Goal: Information Seeking & Learning: Learn about a topic

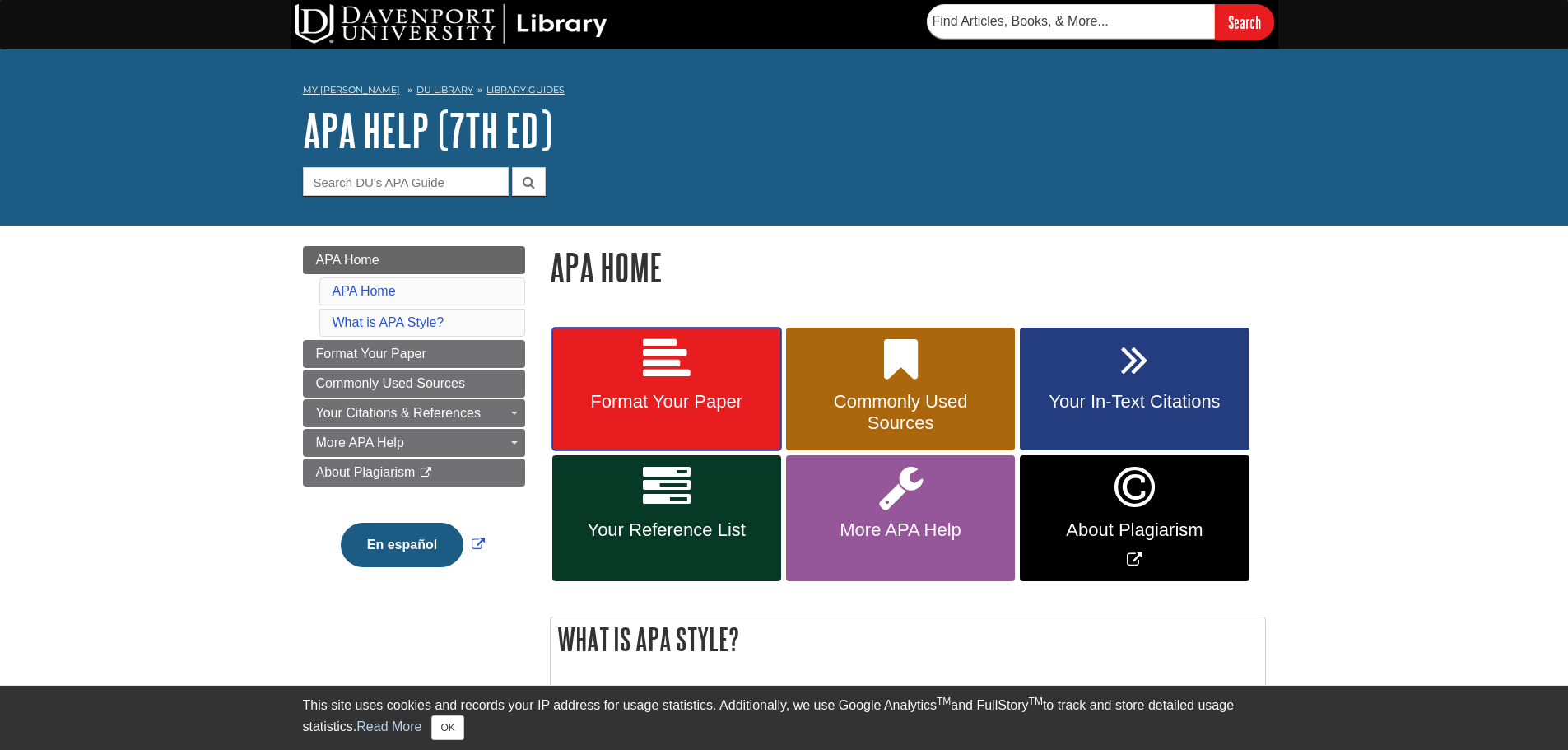
click at [637, 358] on link "Format Your Paper" at bounding box center [667, 389] width 229 height 123
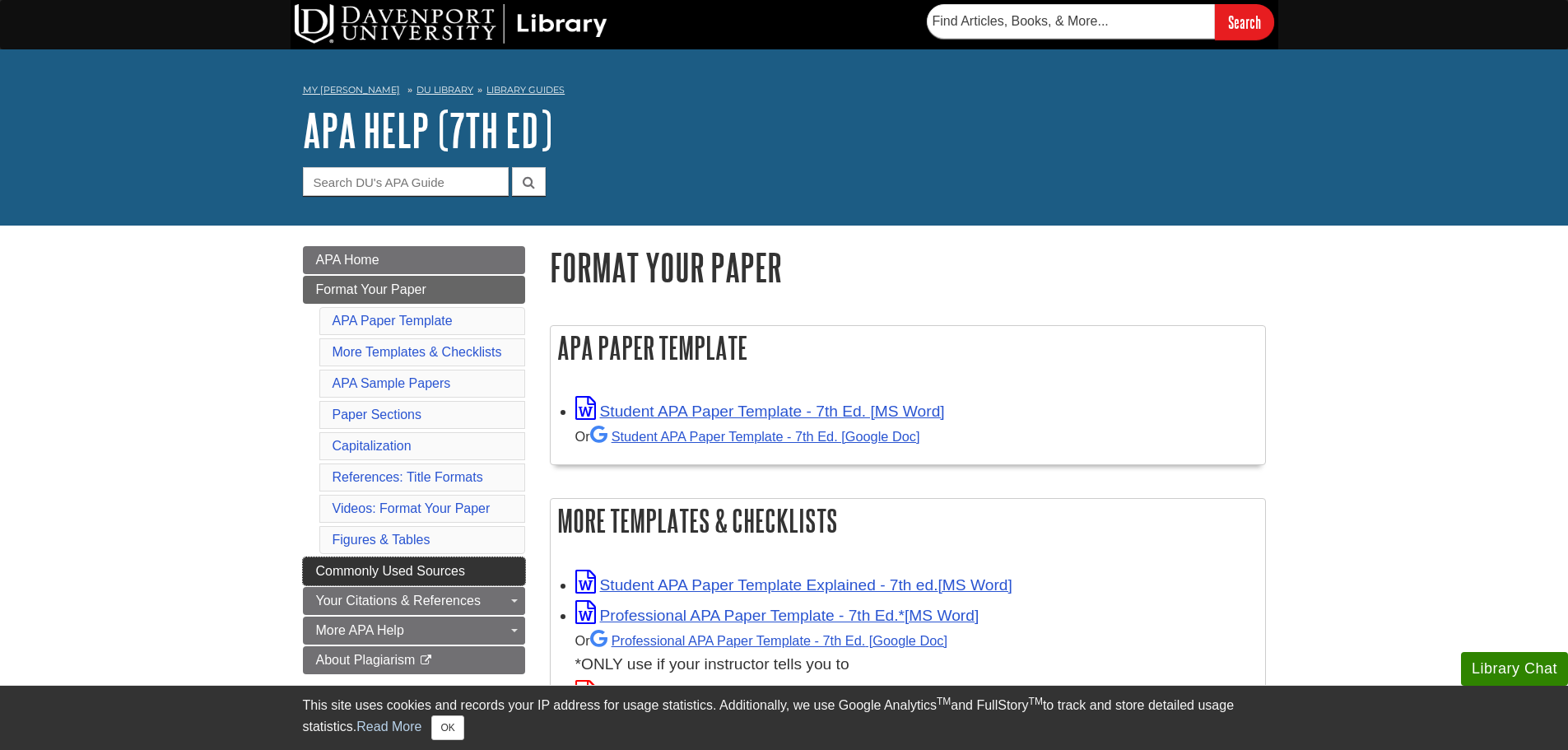
click at [424, 567] on span "Commonly Used Sources" at bounding box center [390, 570] width 149 height 14
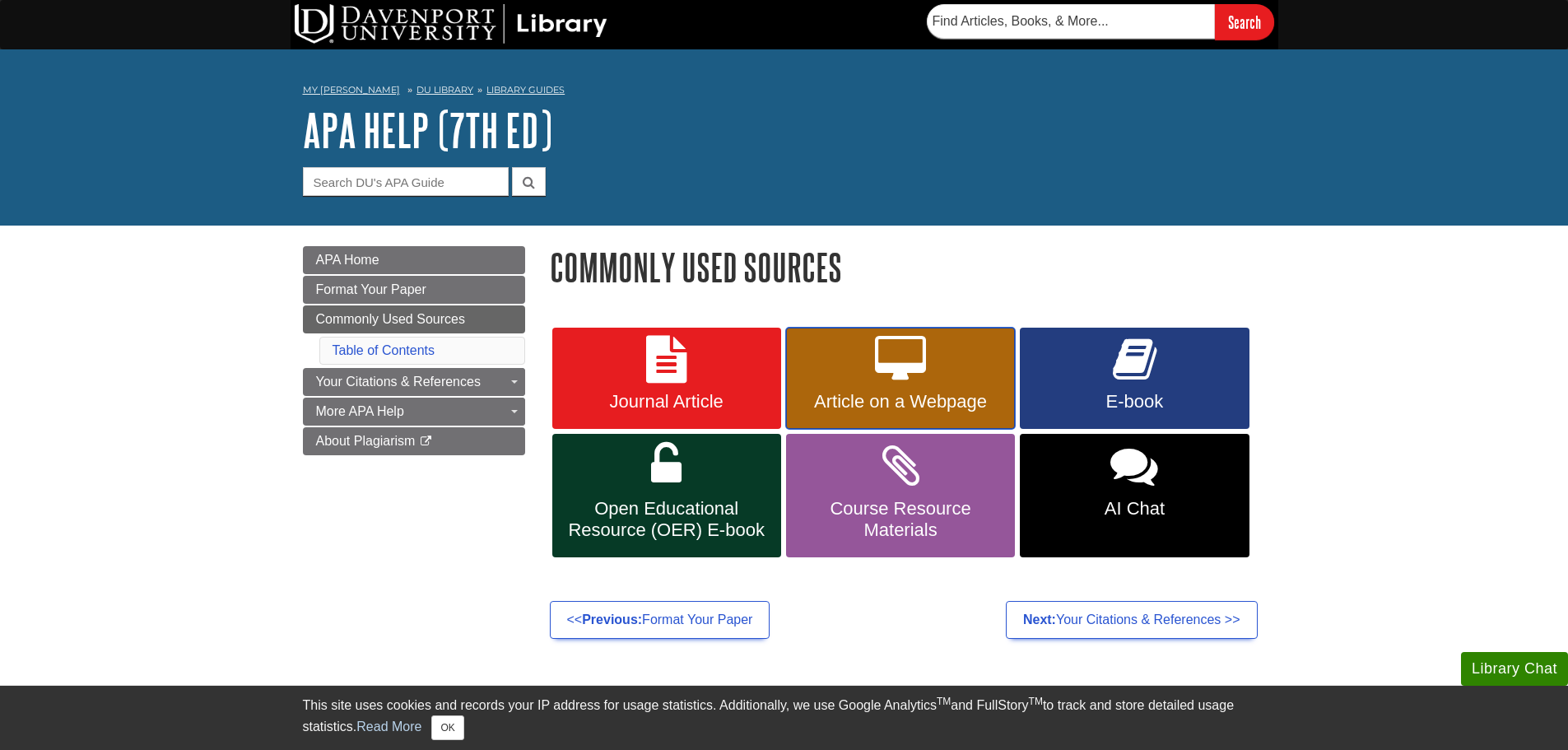
click at [872, 374] on link "Article on a Webpage" at bounding box center [900, 379] width 229 height 102
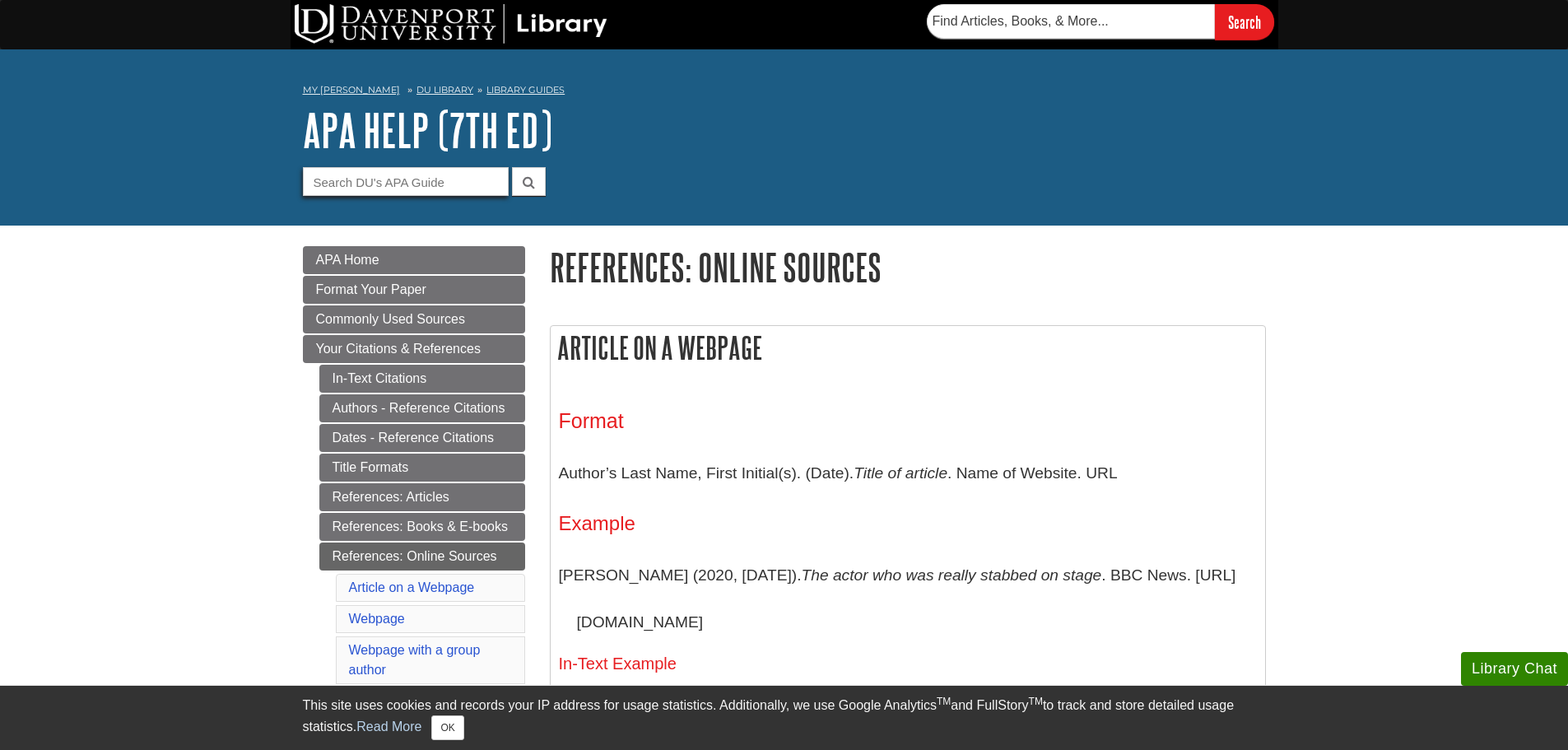
click at [455, 184] on input "Guide Search Terms" at bounding box center [405, 181] width 205 height 28
type input "cites"
click at [512, 167] on button "submit" at bounding box center [529, 181] width 34 height 28
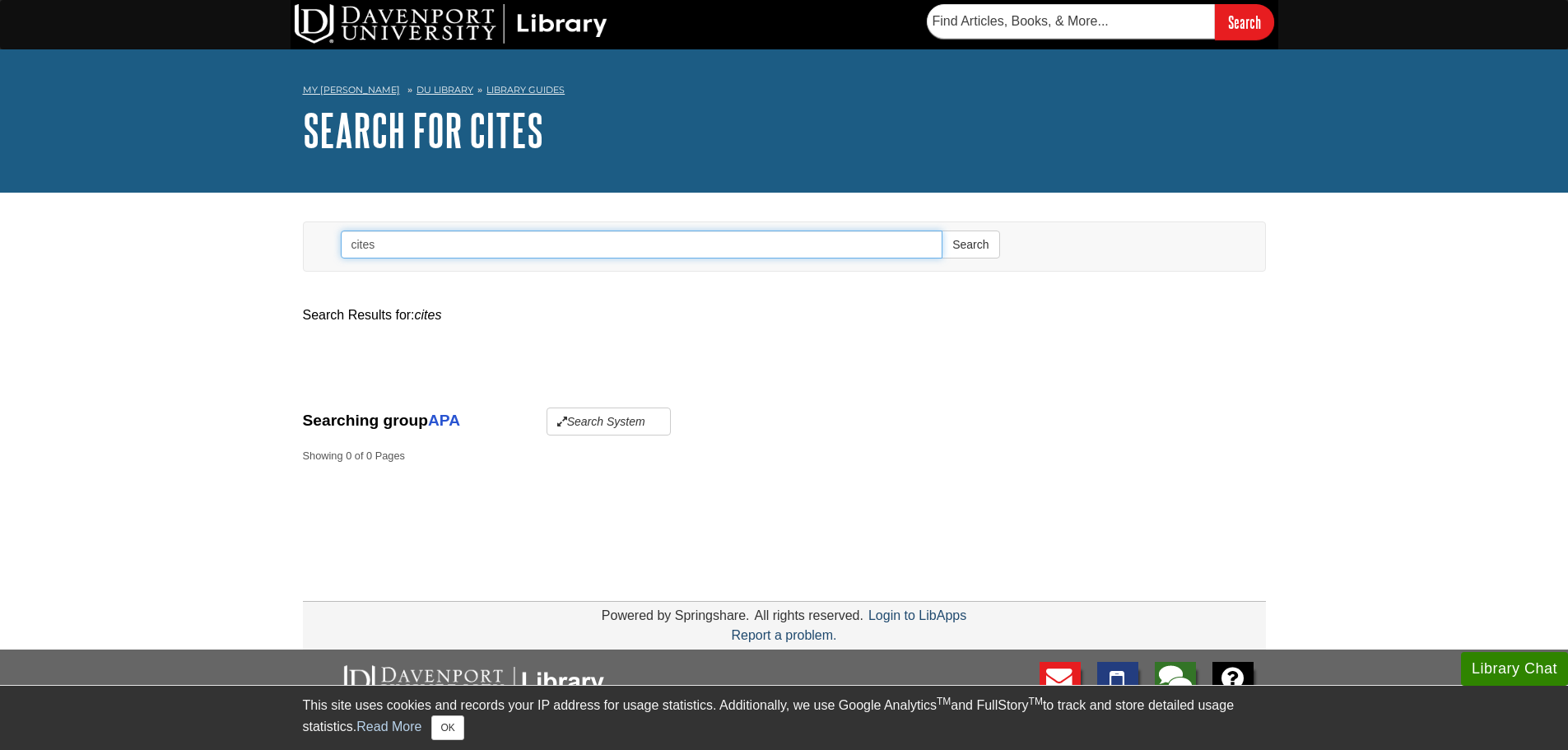
click at [882, 241] on input "cites" at bounding box center [642, 244] width 602 height 28
type input "c"
click at [941, 230] on button "Search" at bounding box center [970, 244] width 58 height 28
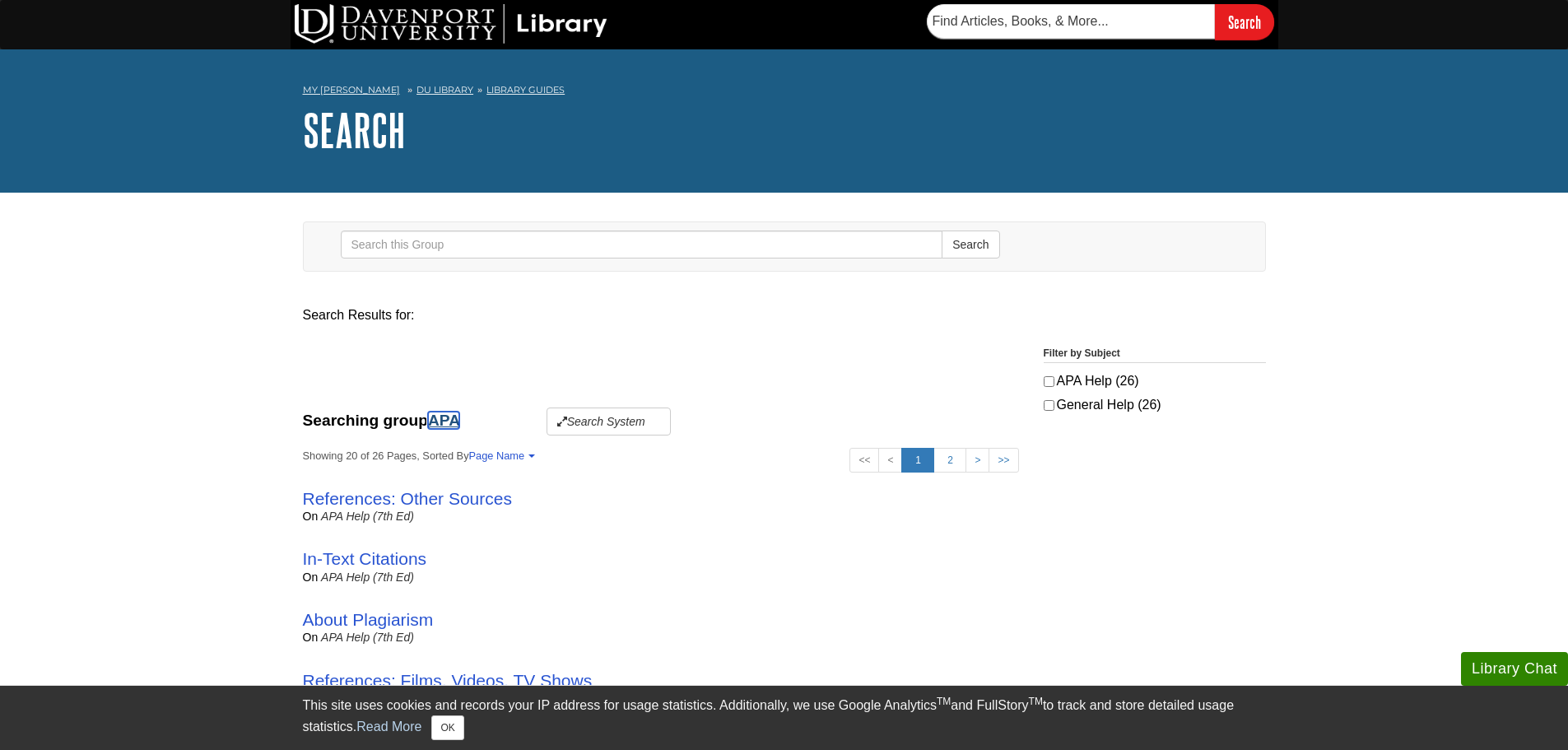
click at [455, 415] on link "APA" at bounding box center [443, 420] width 31 height 17
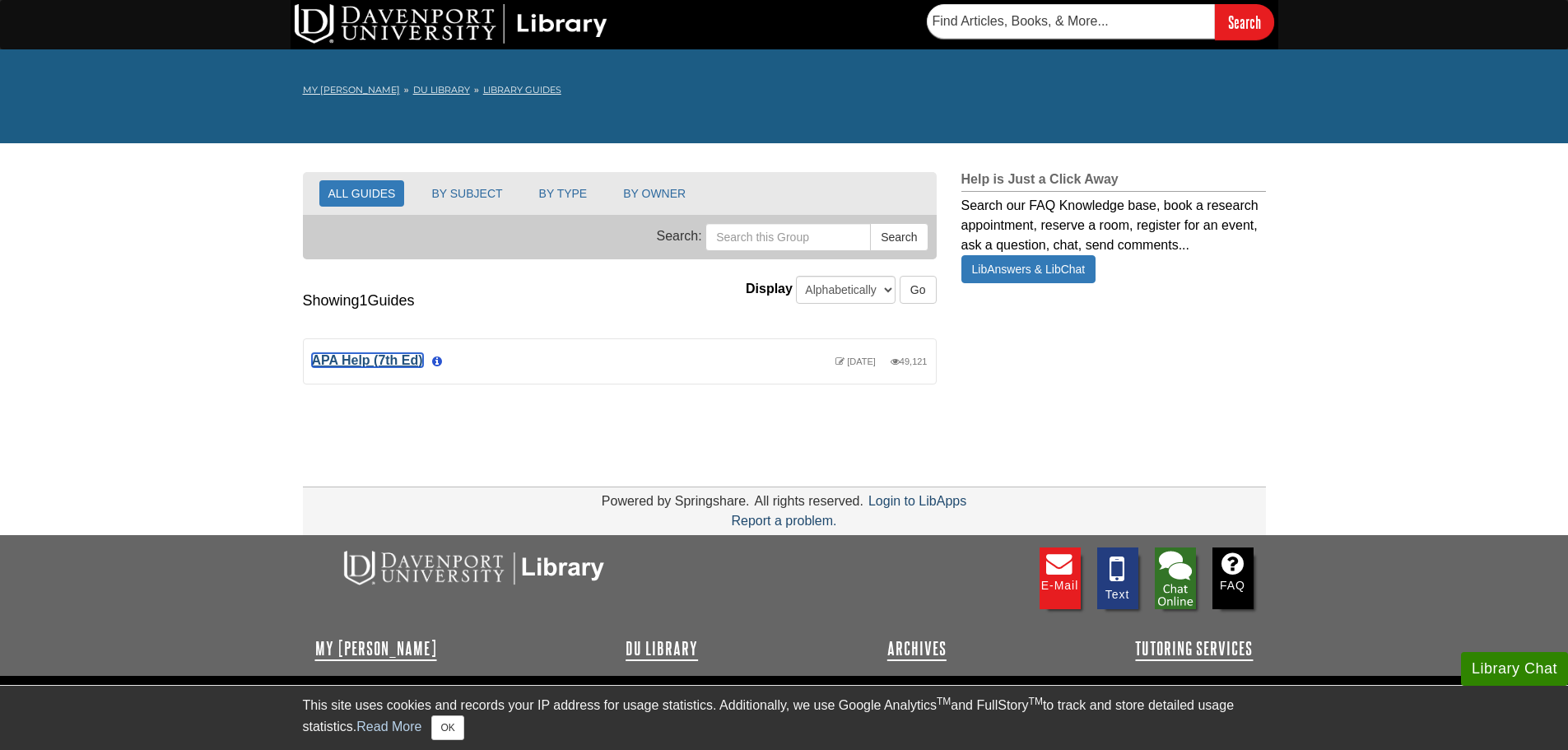
click at [383, 361] on link "APA Help (7th Ed)" at bounding box center [366, 360] width 111 height 14
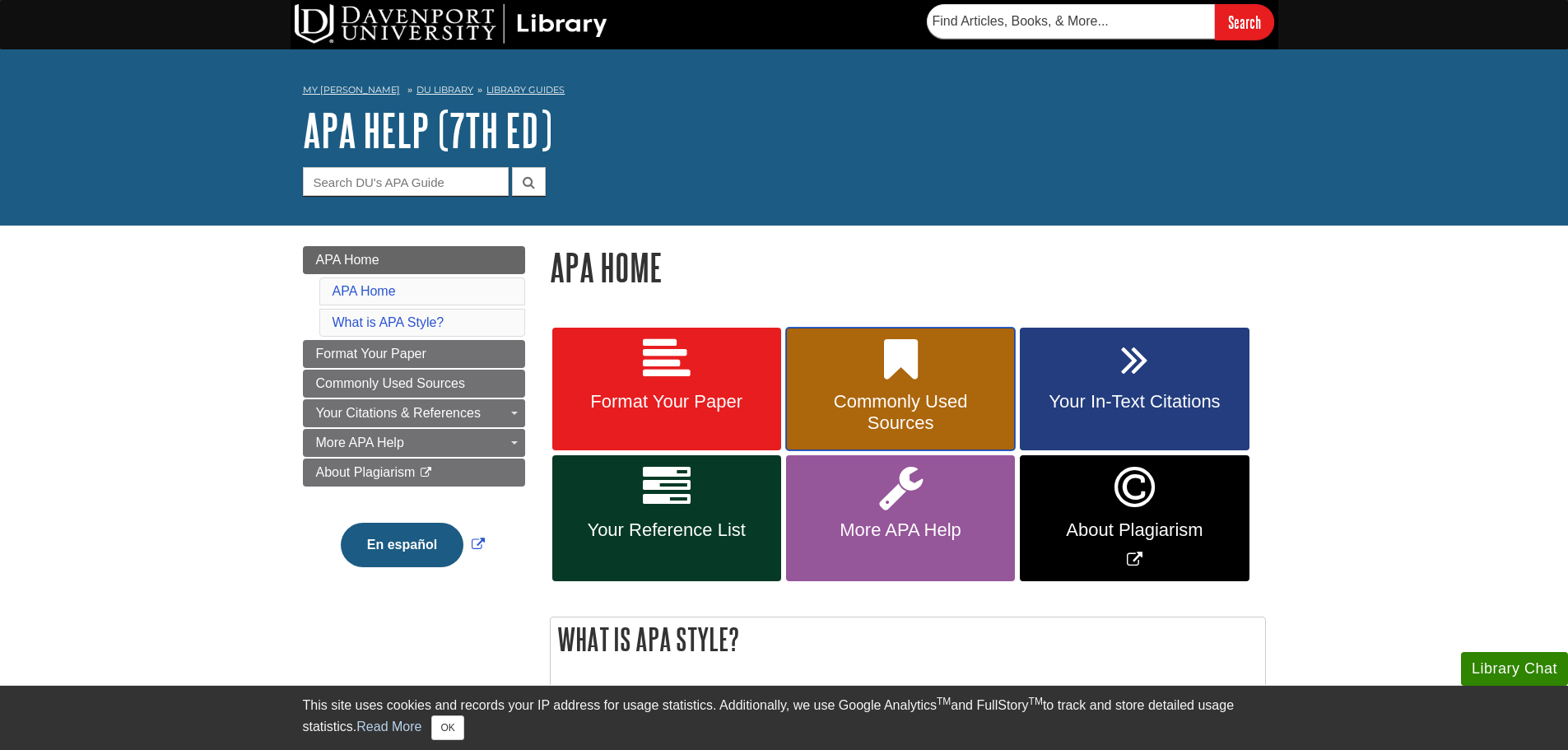
click at [937, 413] on span "Commonly Used Sources" at bounding box center [900, 412] width 205 height 43
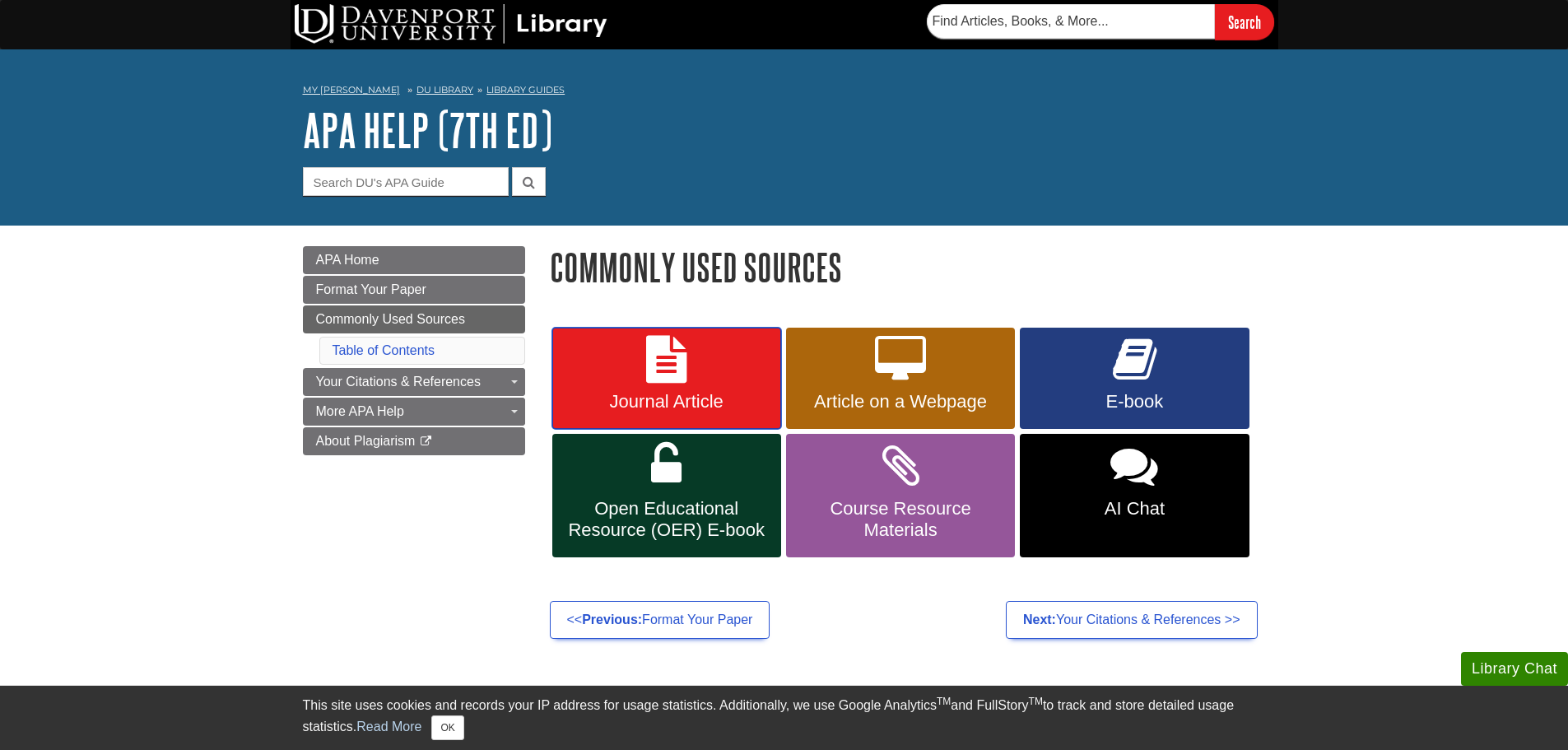
click at [579, 369] on link "Journal Article" at bounding box center [667, 379] width 229 height 102
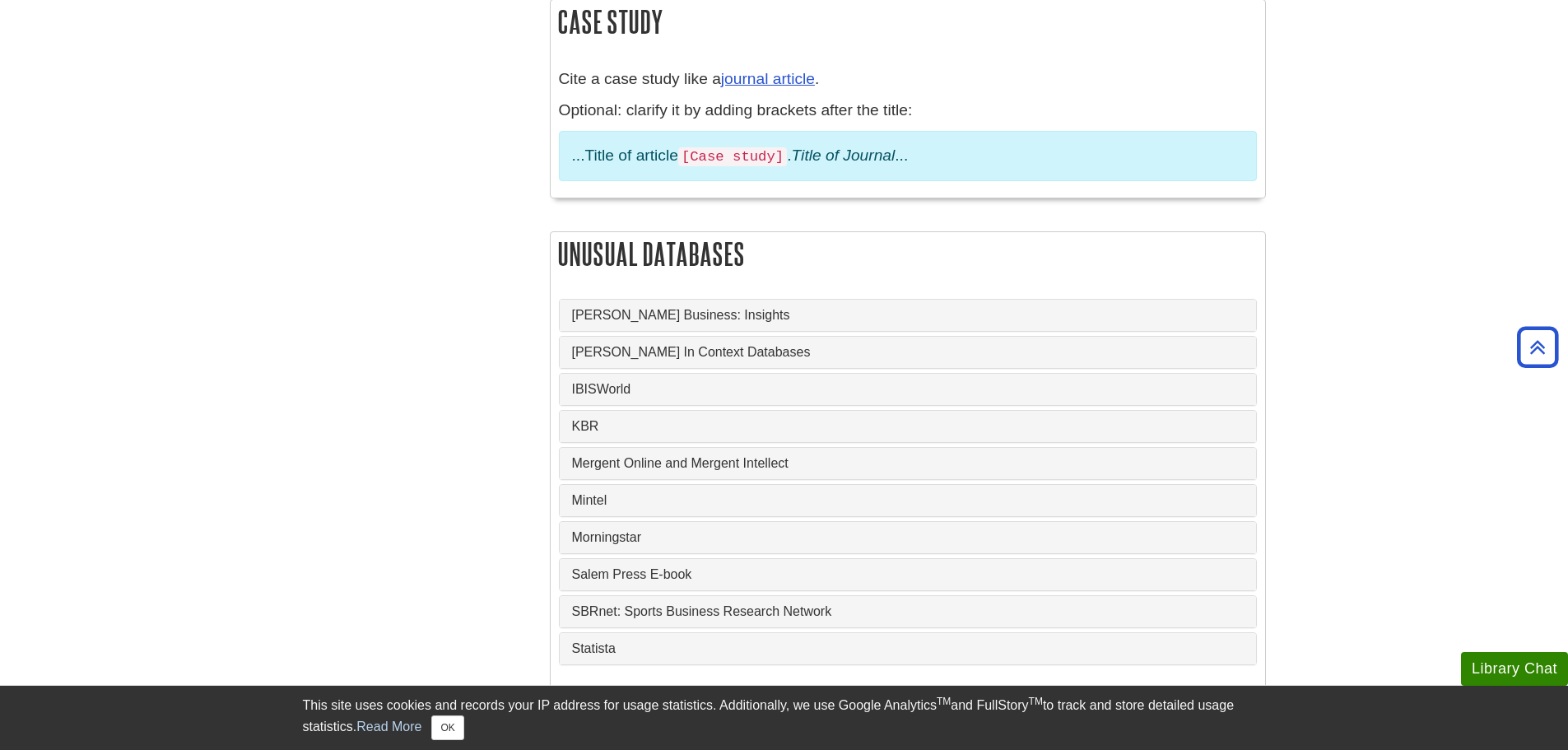
scroll to position [1395, 0]
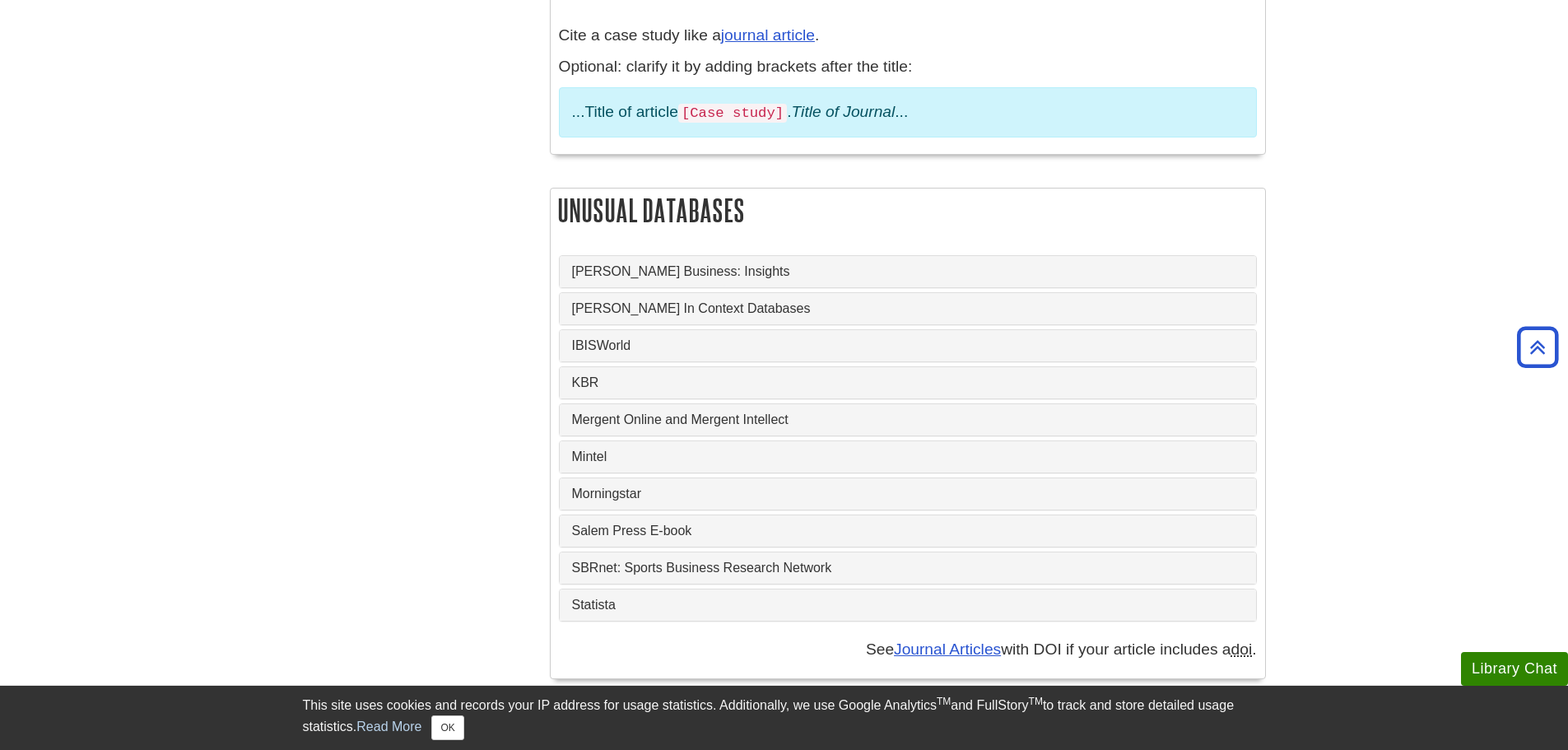
click at [623, 589] on div "Statista" at bounding box center [907, 604] width 696 height 31
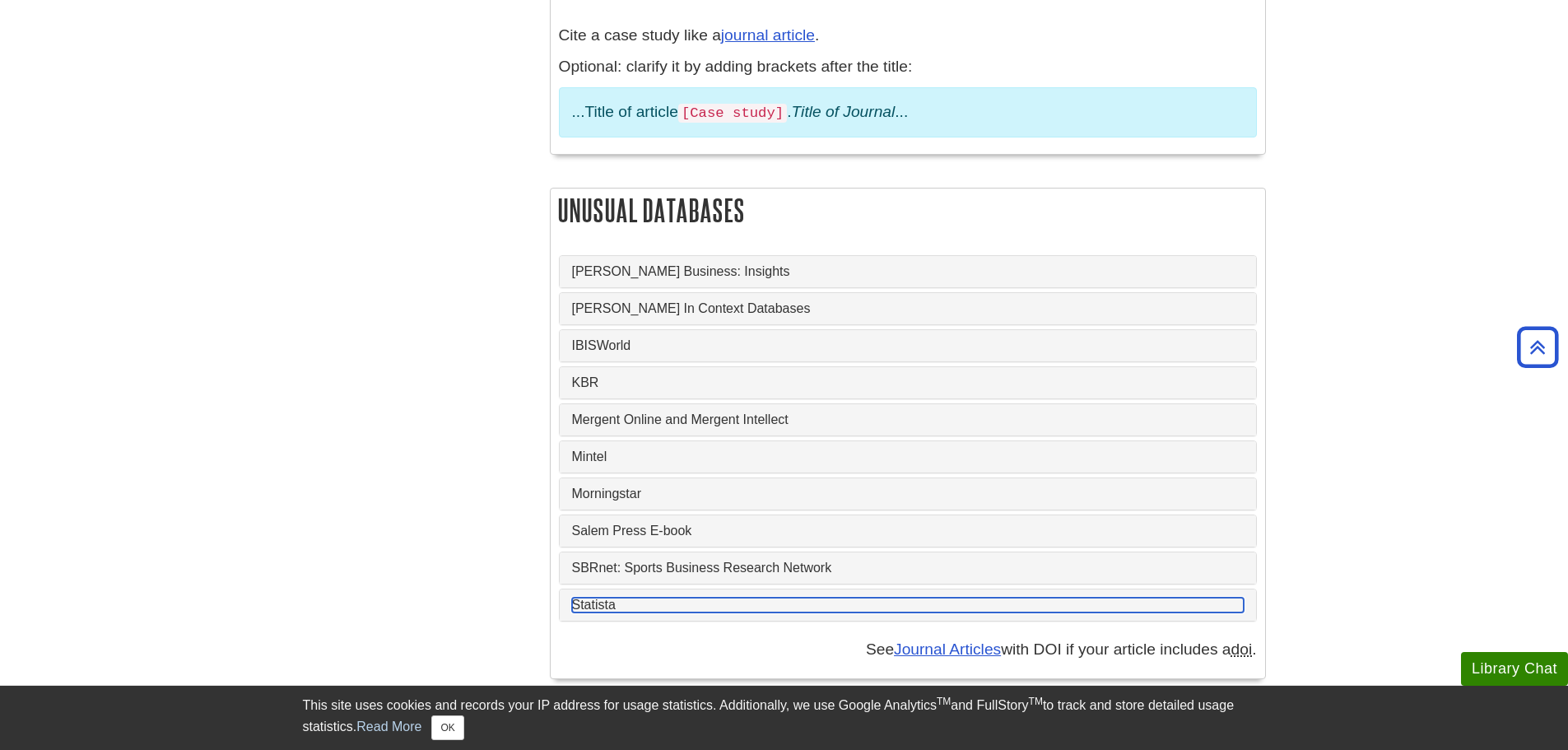
click at [615, 598] on link "Statista" at bounding box center [907, 605] width 671 height 15
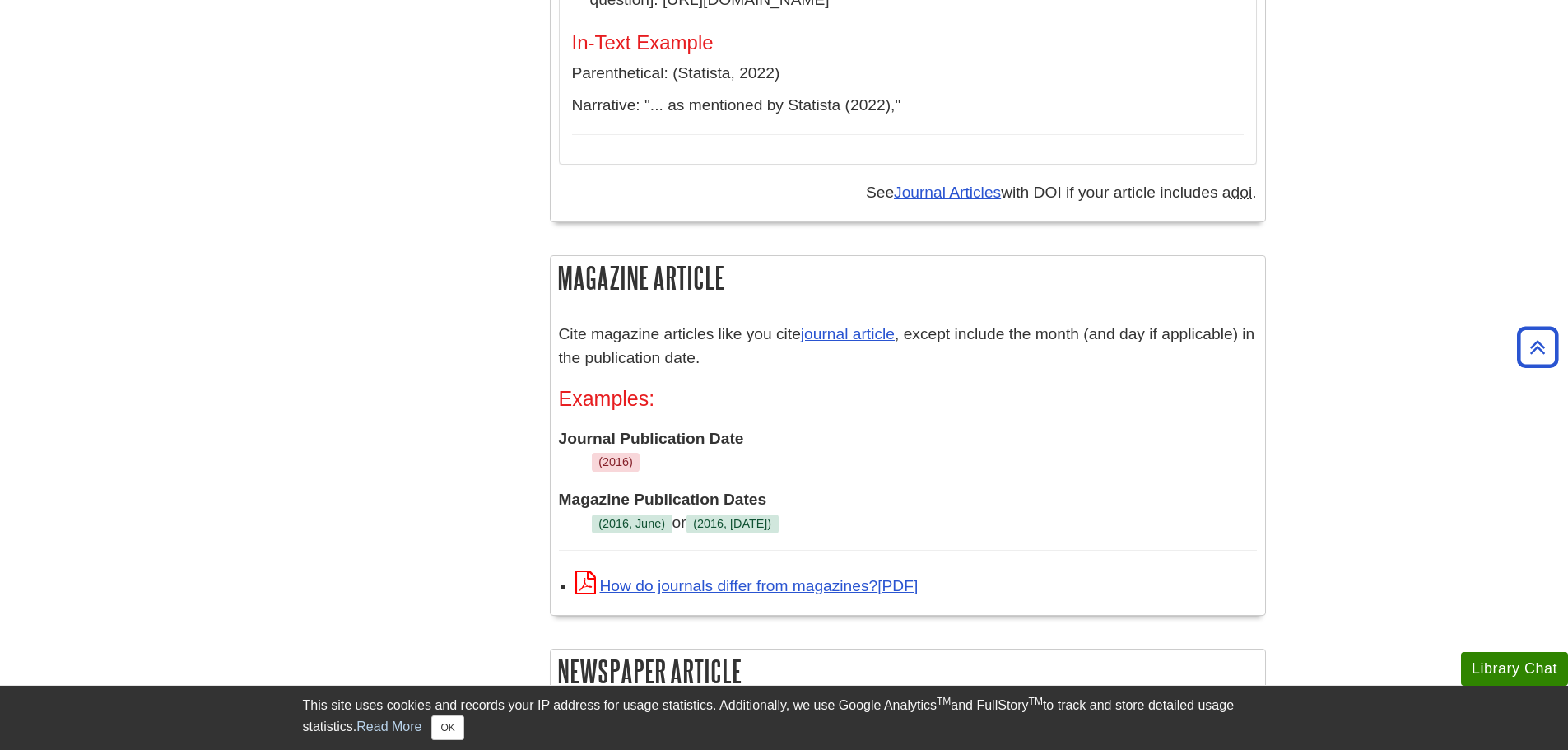
scroll to position [2053, 0]
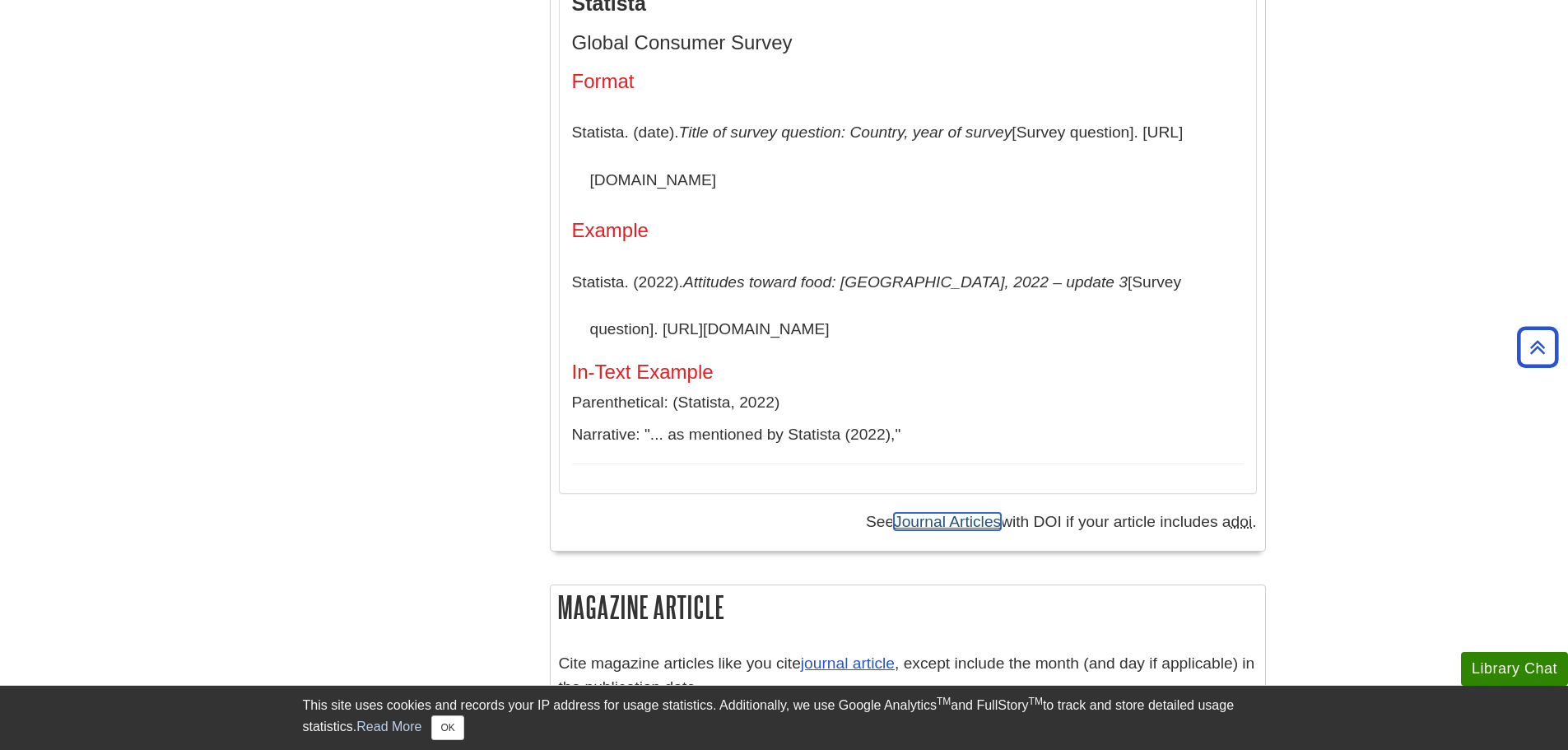
click at [944, 512] on link "Journal Articles" at bounding box center [947, 521] width 107 height 17
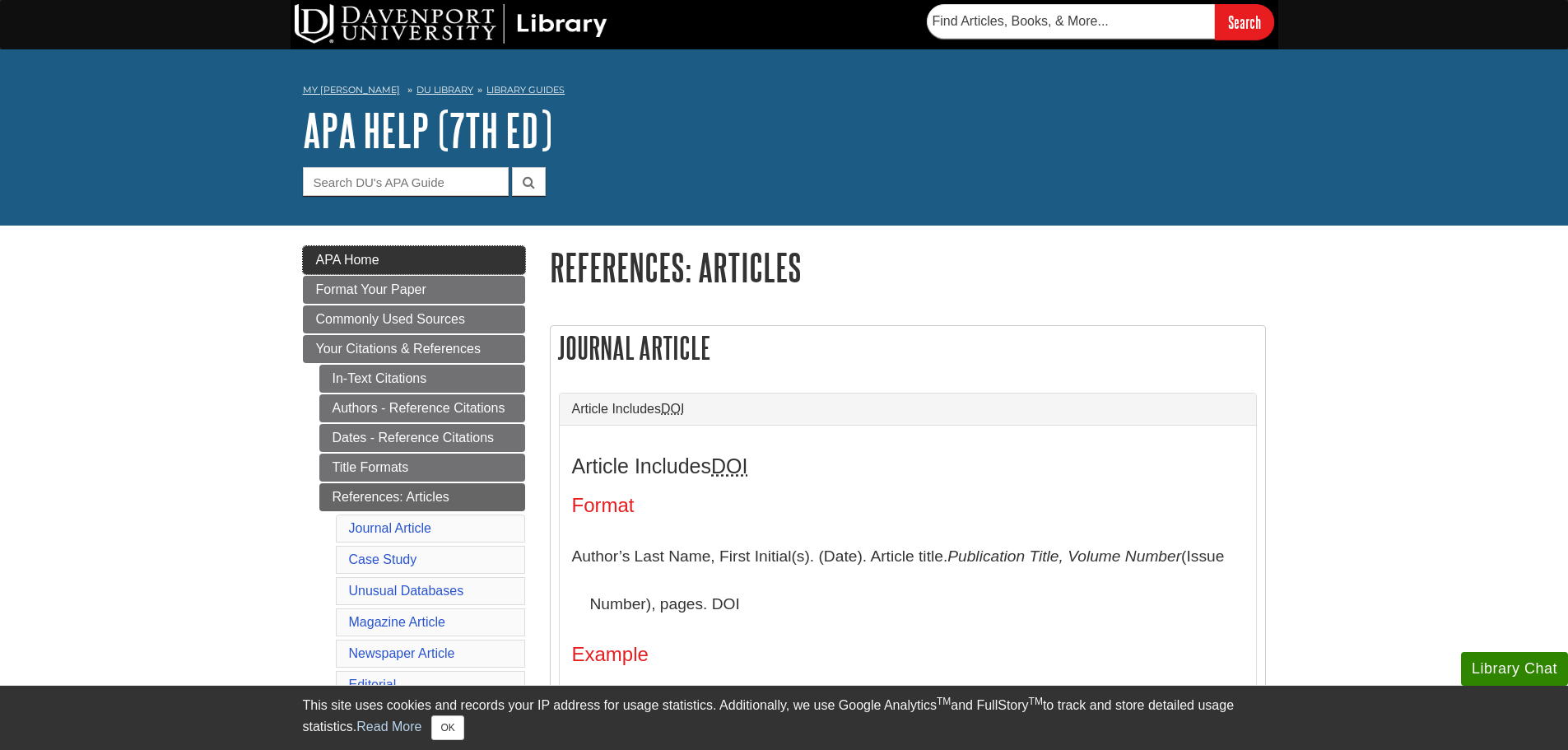
click at [415, 259] on link "APA Home" at bounding box center [414, 260] width 223 height 28
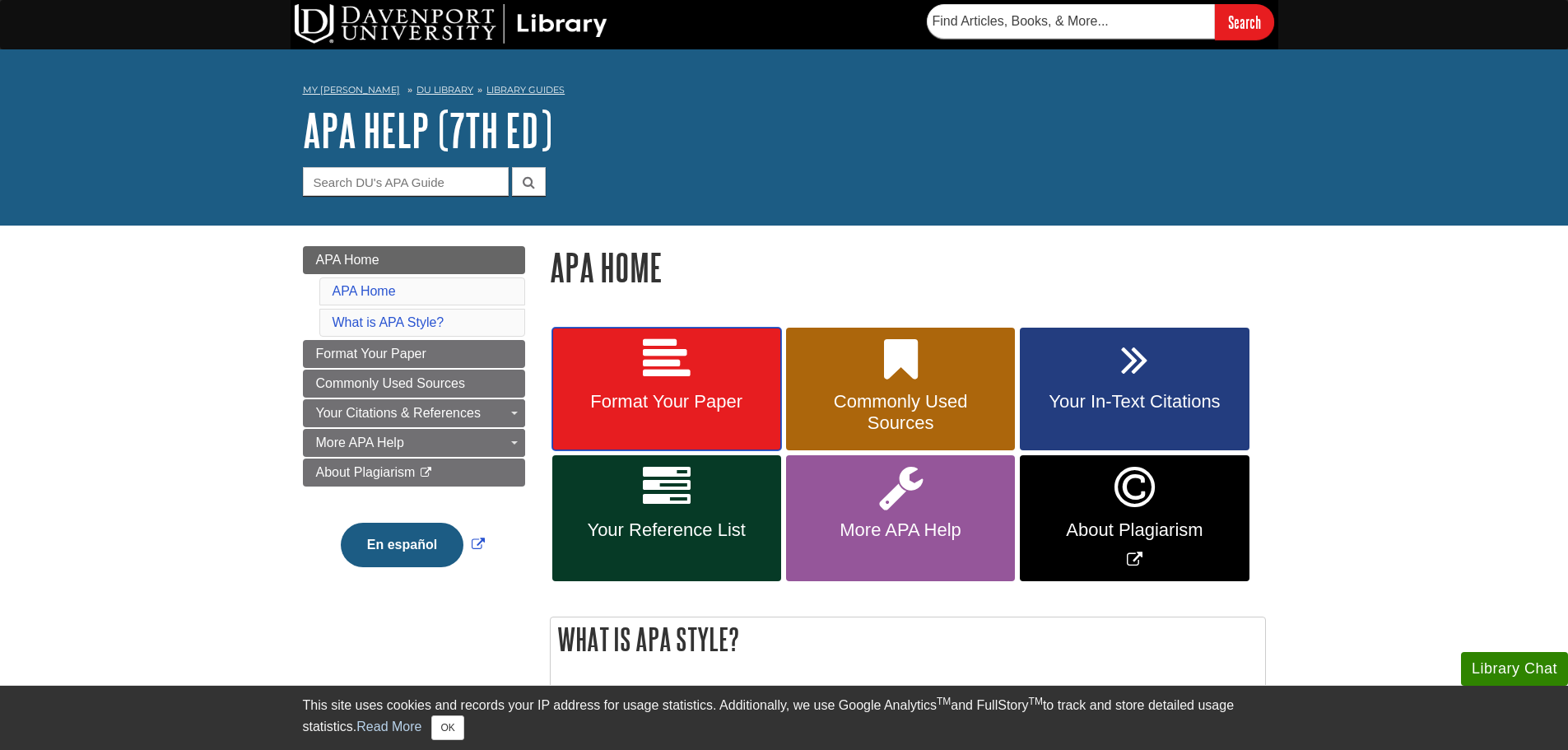
click at [689, 388] on link "Format Your Paper" at bounding box center [667, 389] width 229 height 123
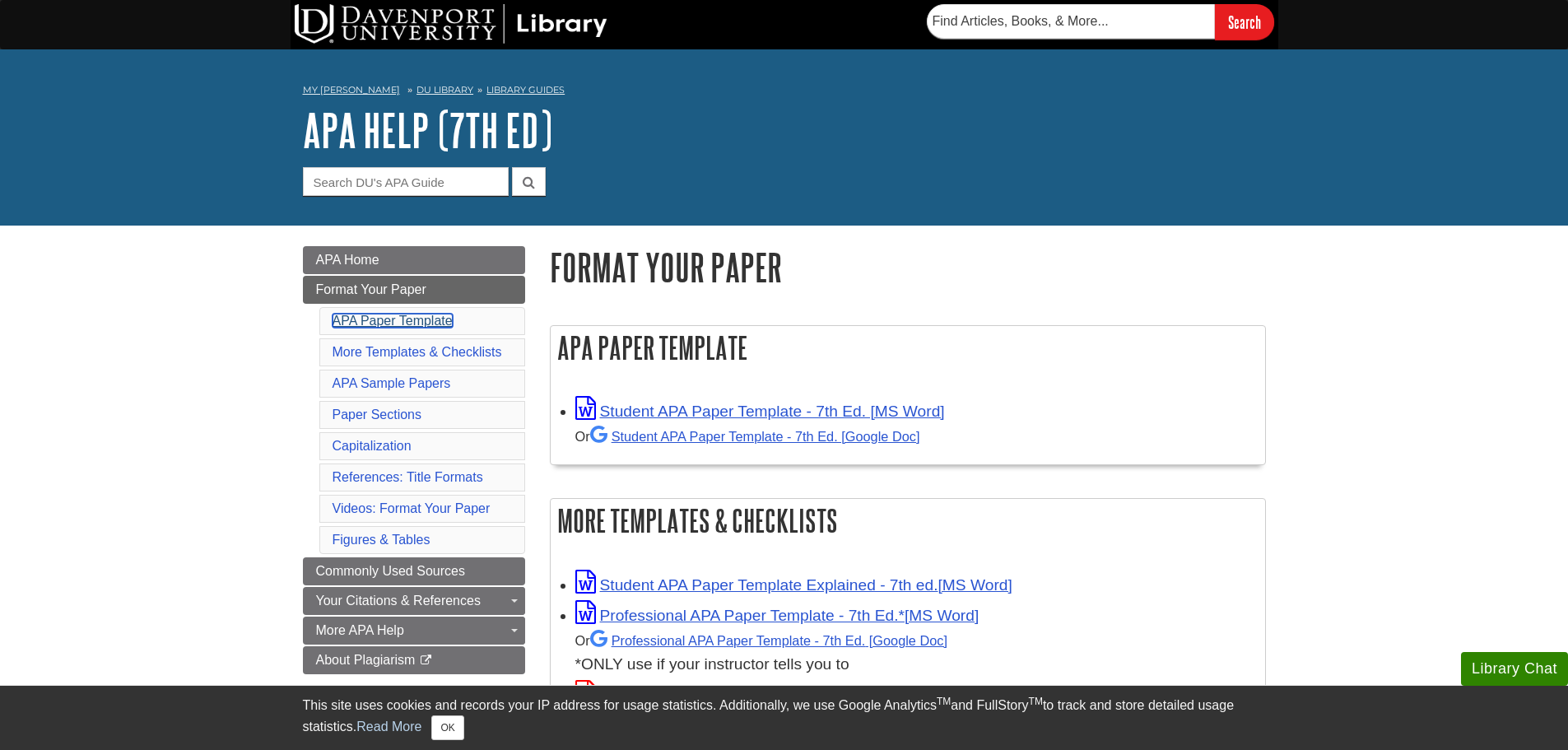
click at [414, 327] on link "APA Paper Template" at bounding box center [392, 320] width 120 height 14
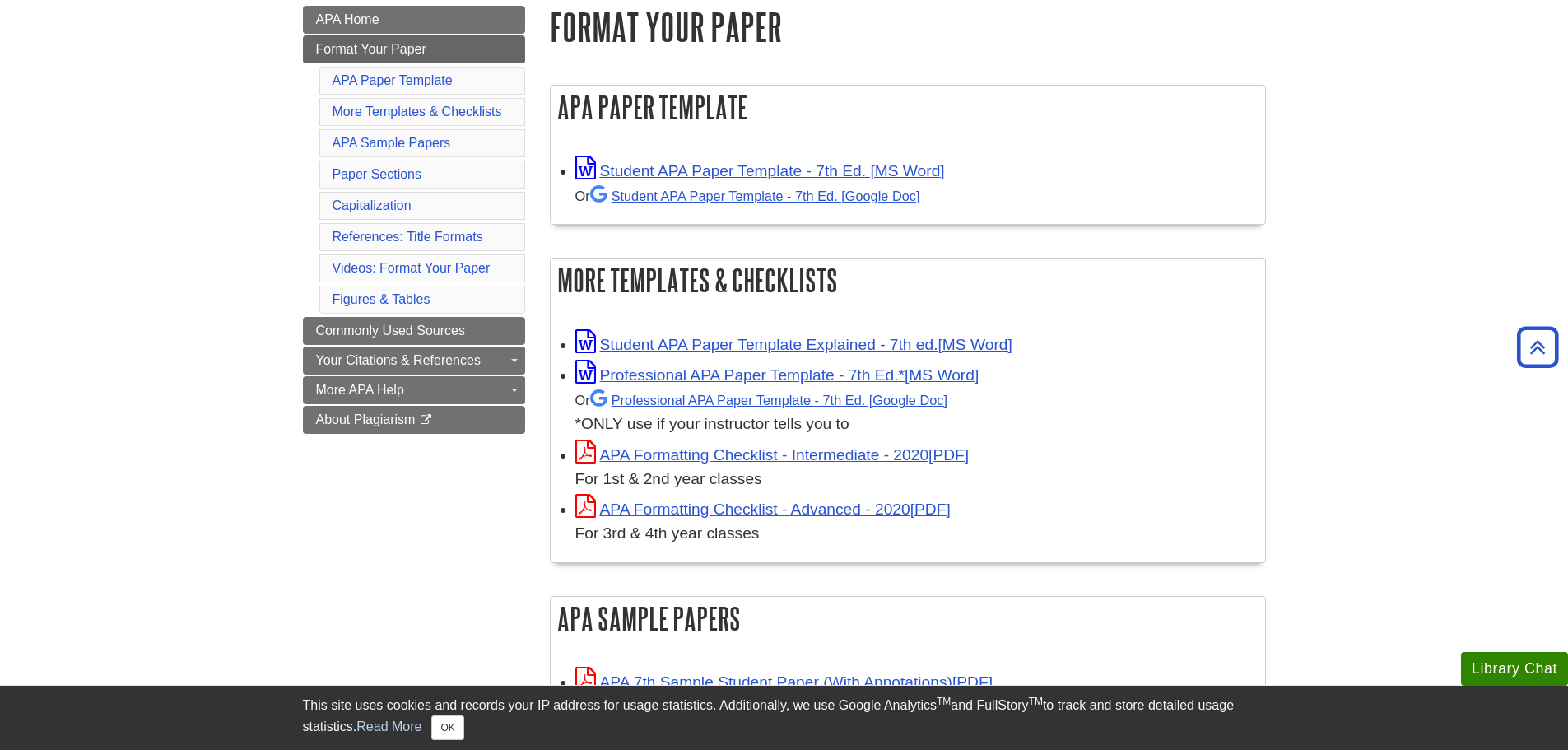
scroll to position [160, 0]
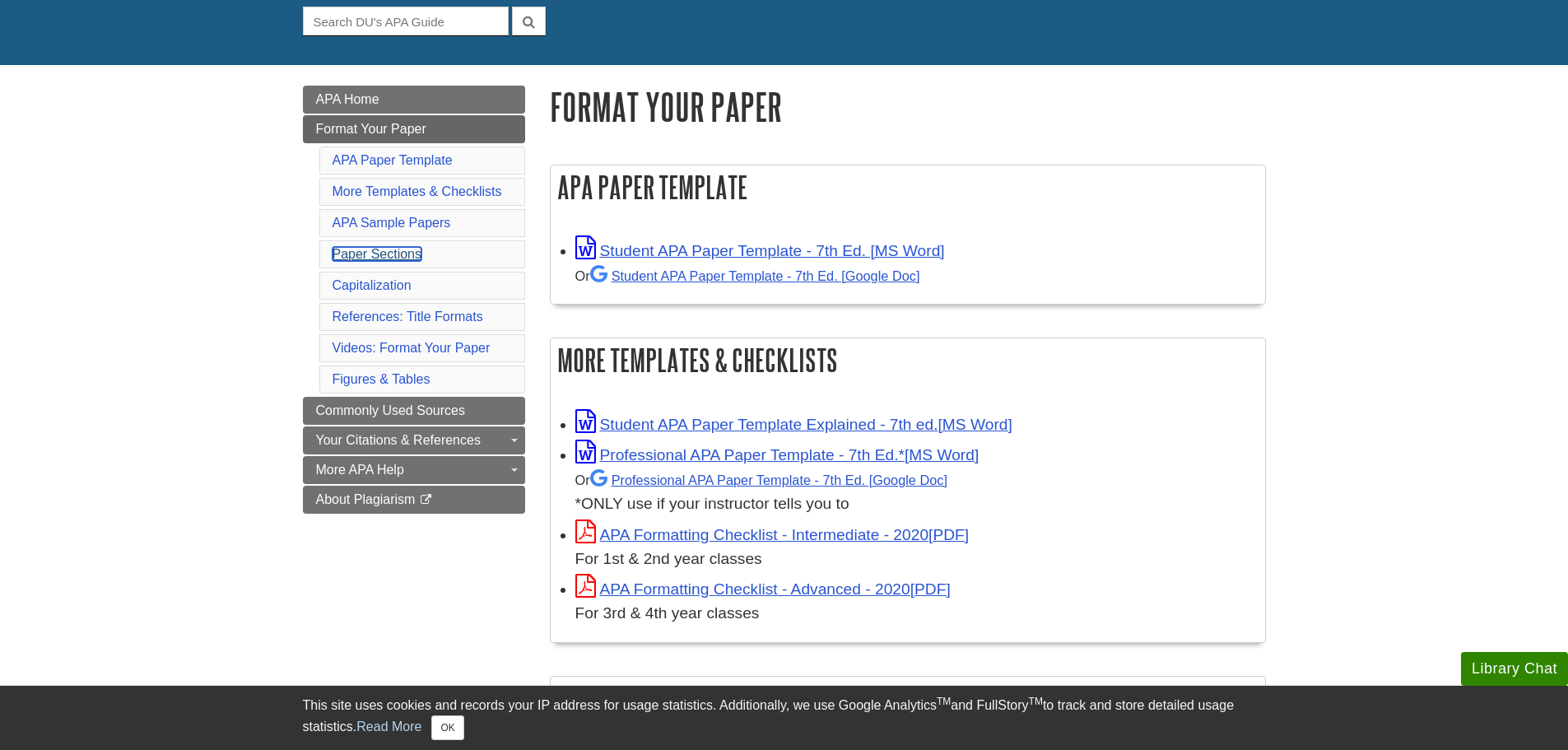
click at [389, 248] on link "Paper Sections" at bounding box center [377, 254] width 90 height 14
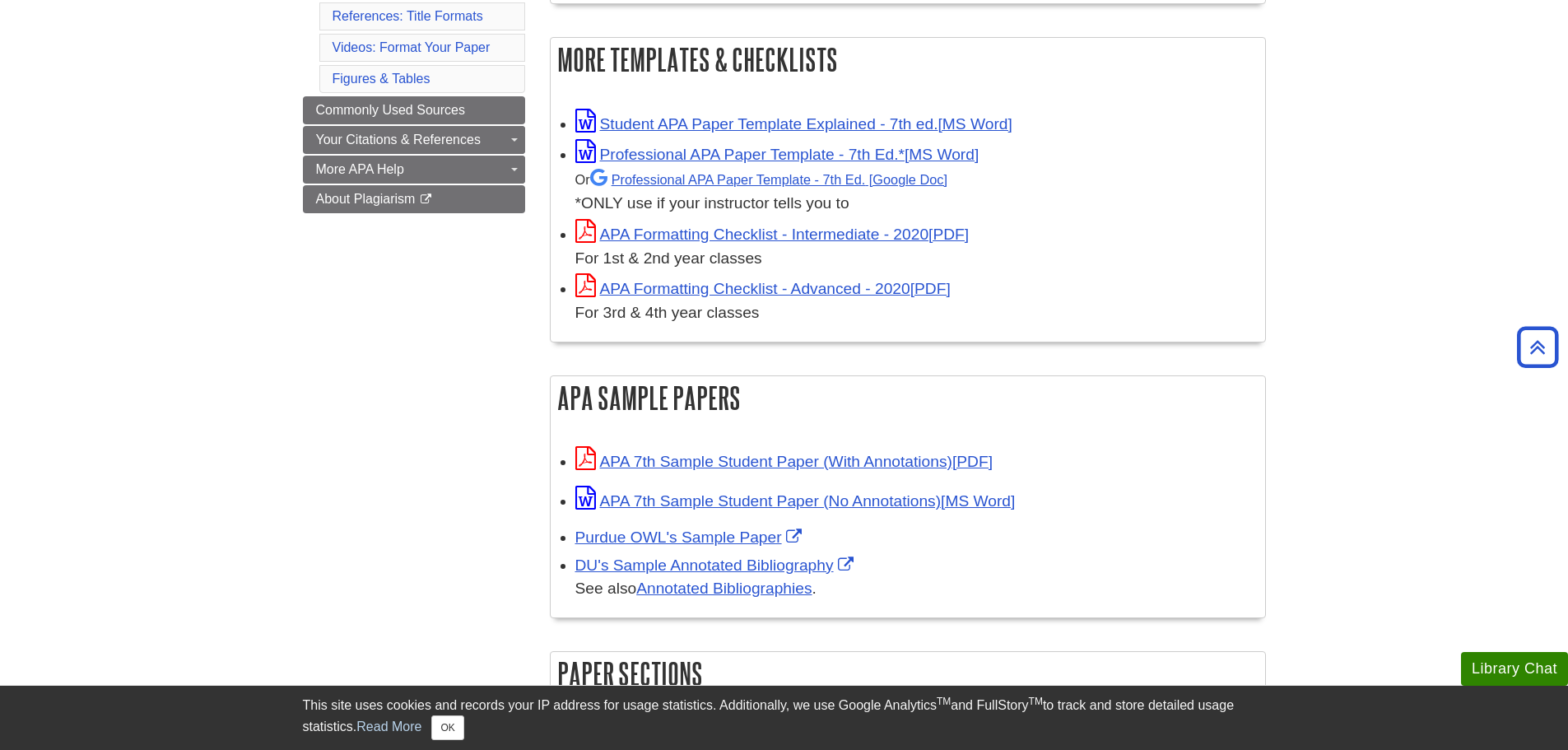
scroll to position [206, 0]
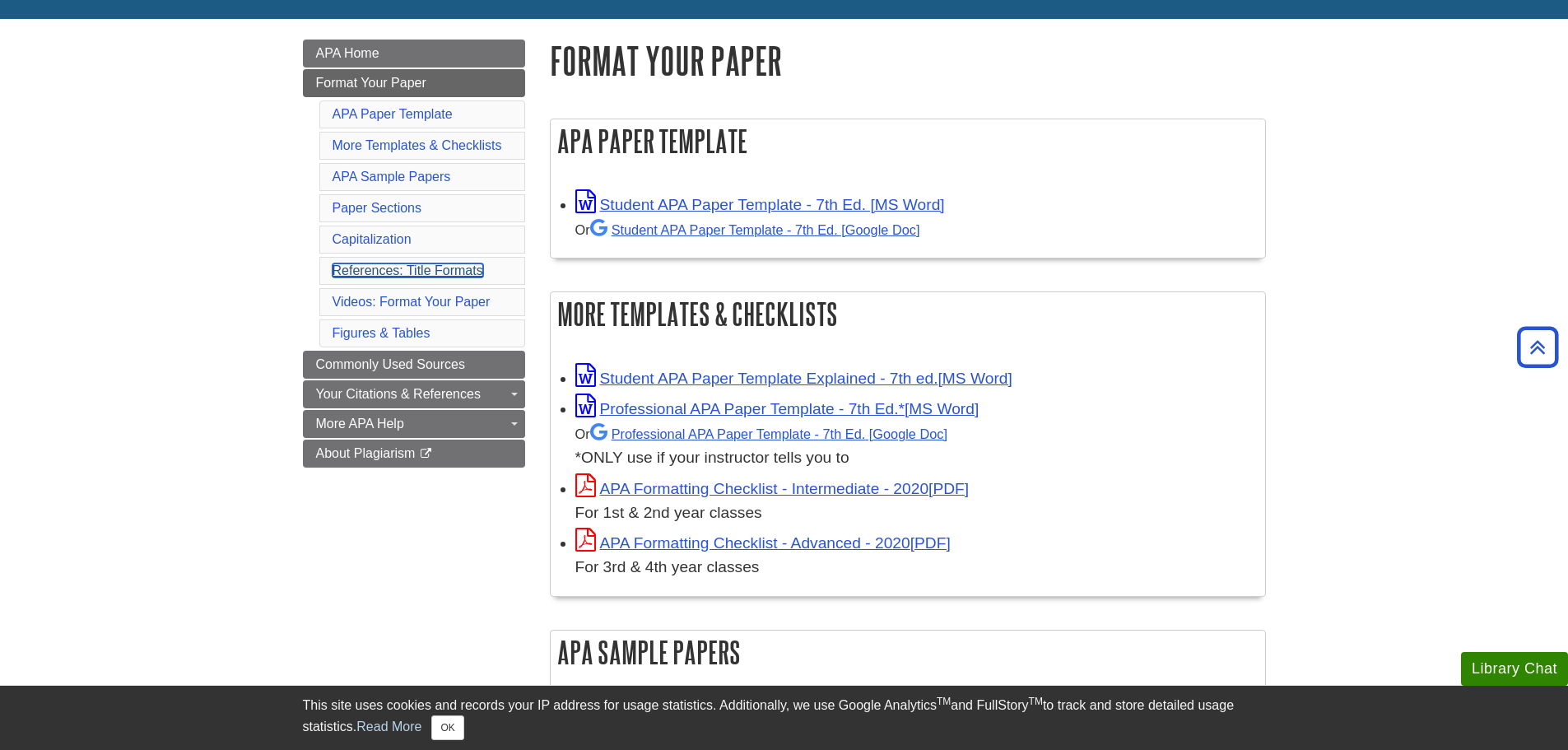
click at [429, 268] on link "References: Title Formats" at bounding box center [407, 270] width 151 height 14
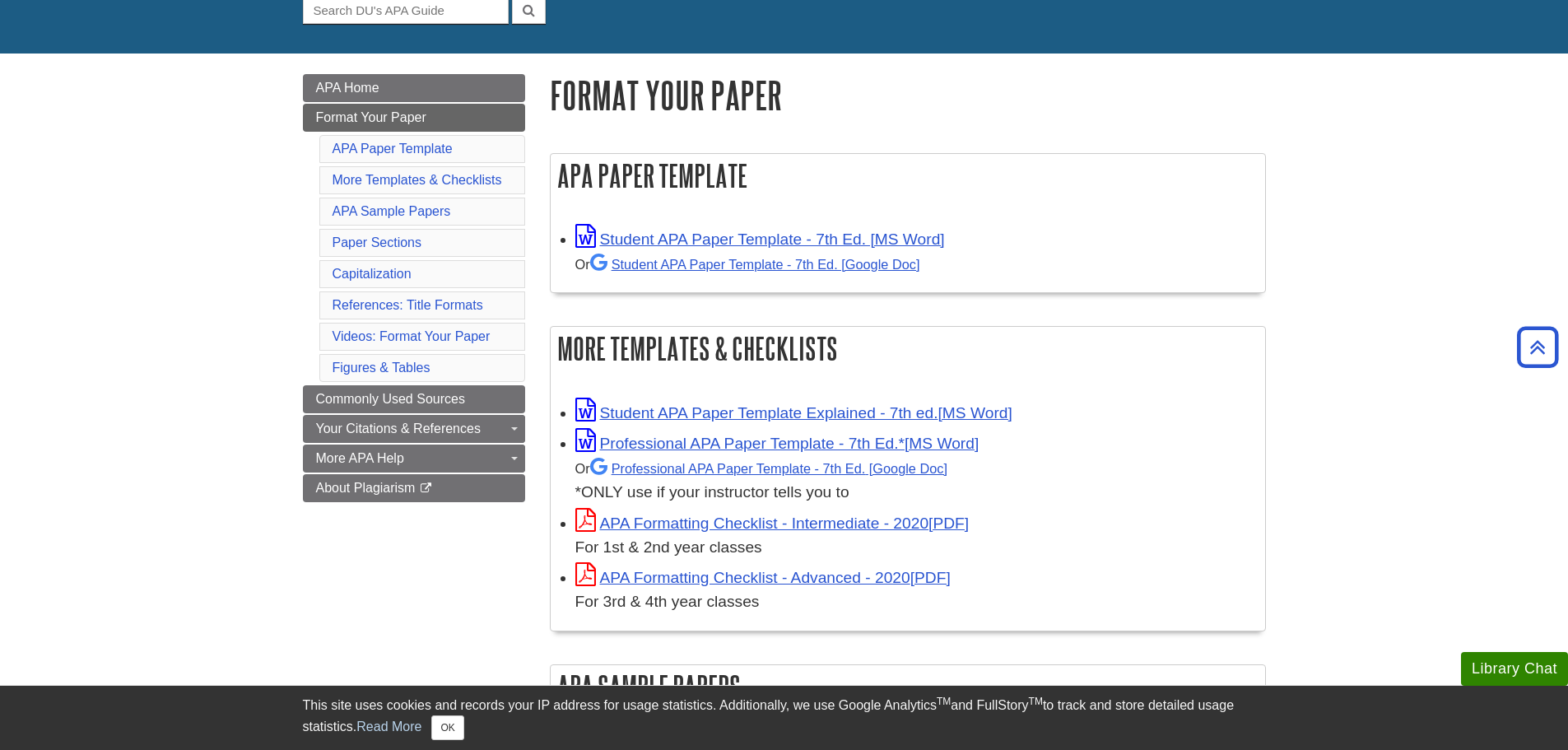
scroll to position [30, 0]
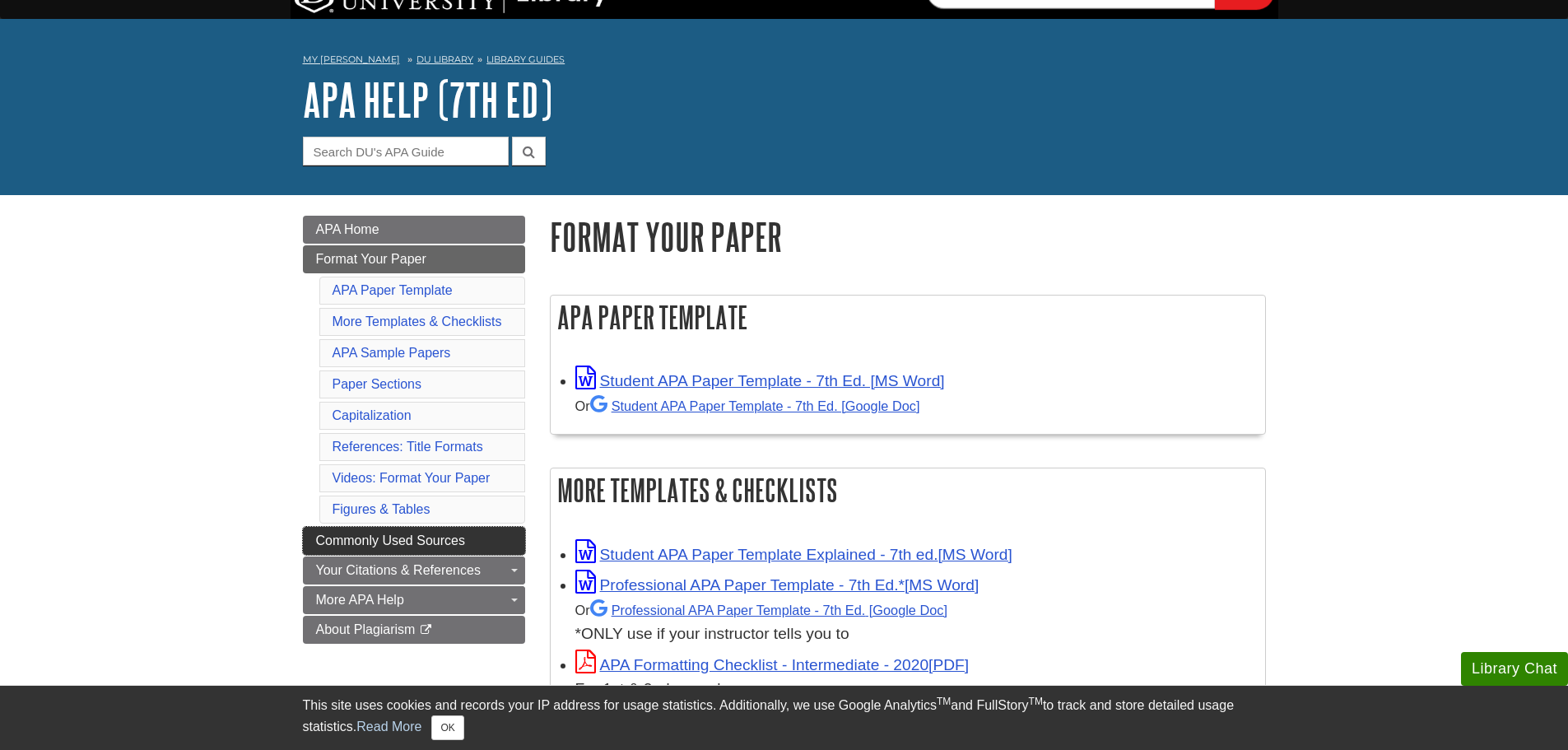
click at [344, 528] on link "Commonly Used Sources" at bounding box center [414, 541] width 223 height 28
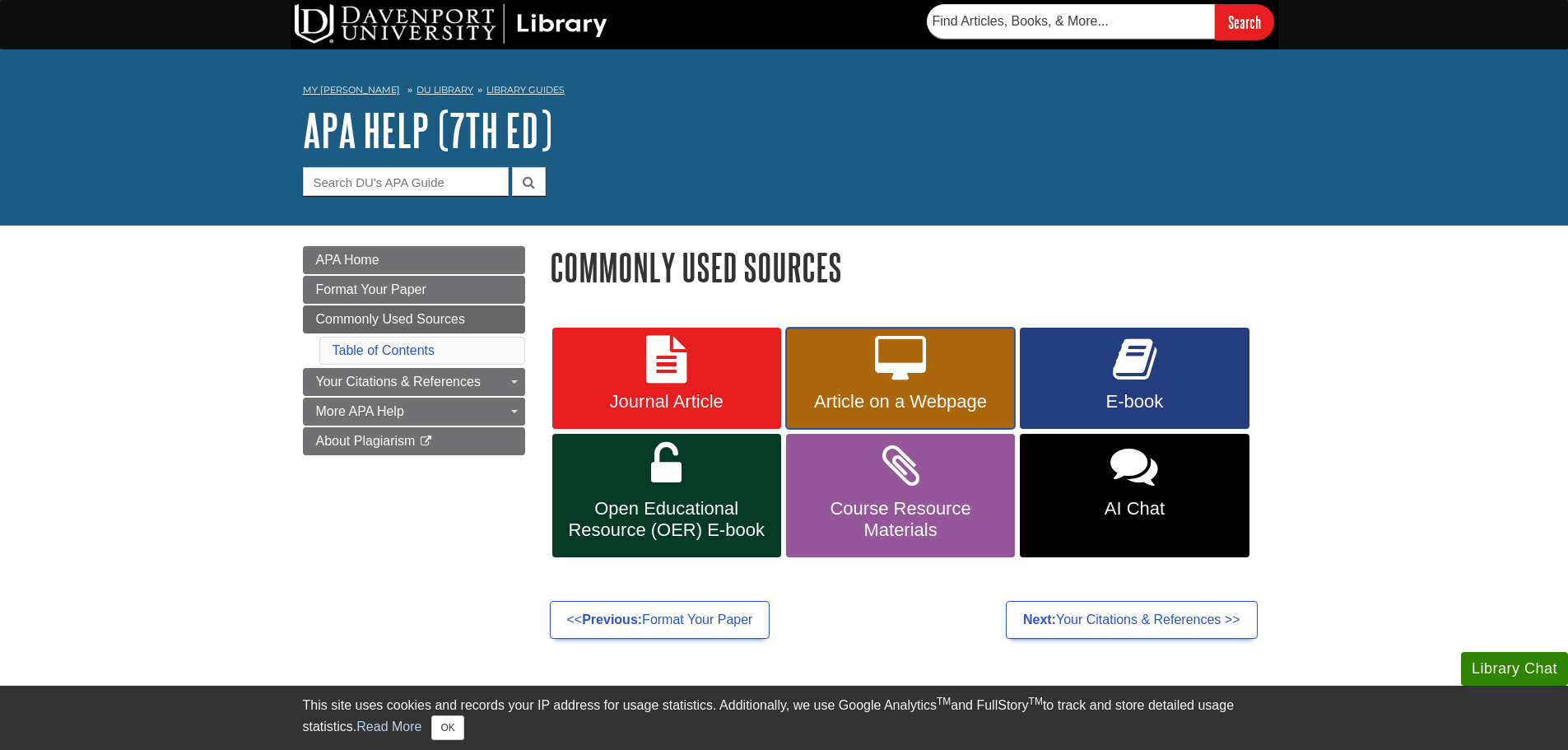
click at [906, 372] on icon at bounding box center [900, 360] width 51 height 47
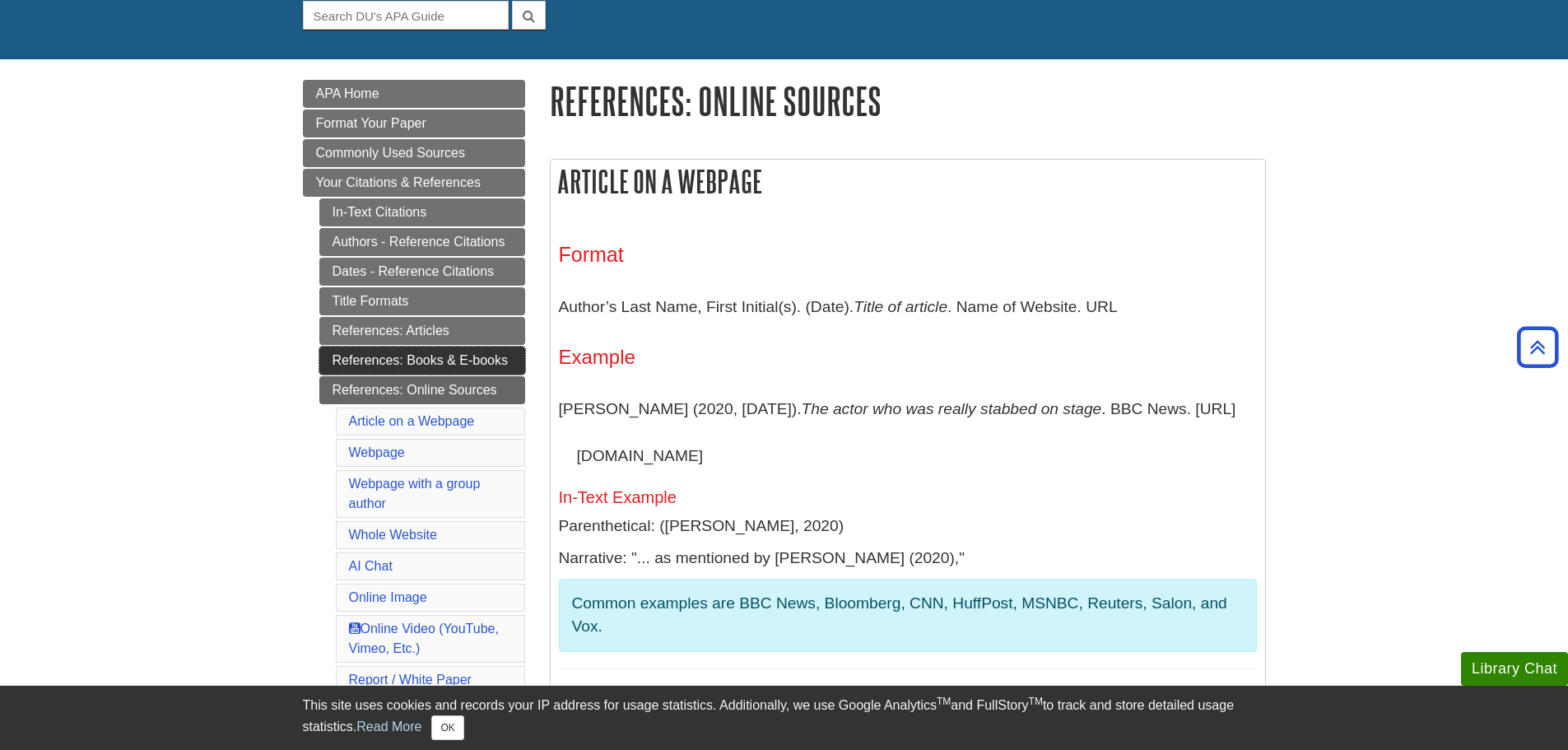
scroll to position [162, 0]
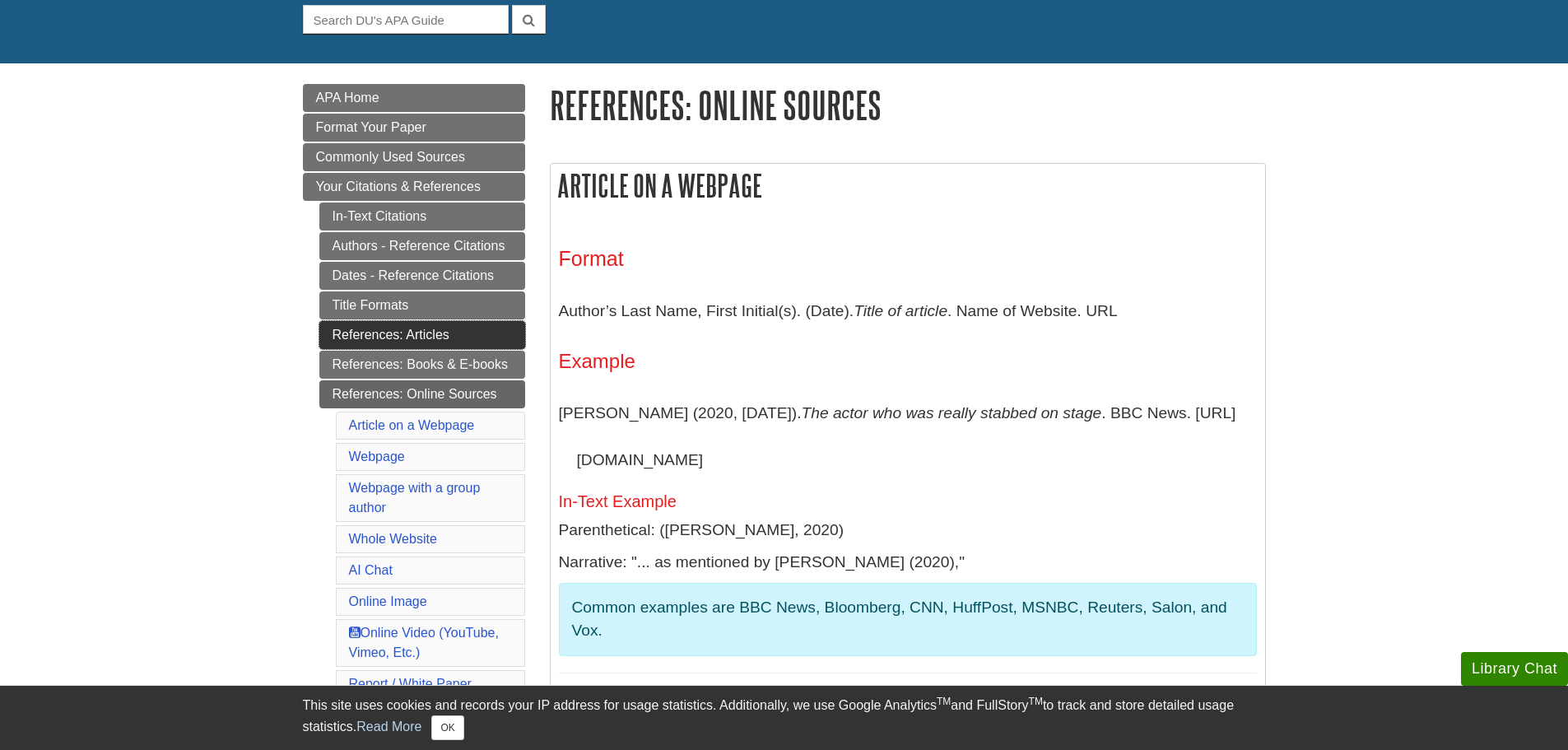
click at [456, 330] on link "References: Articles" at bounding box center [421, 335] width 205 height 28
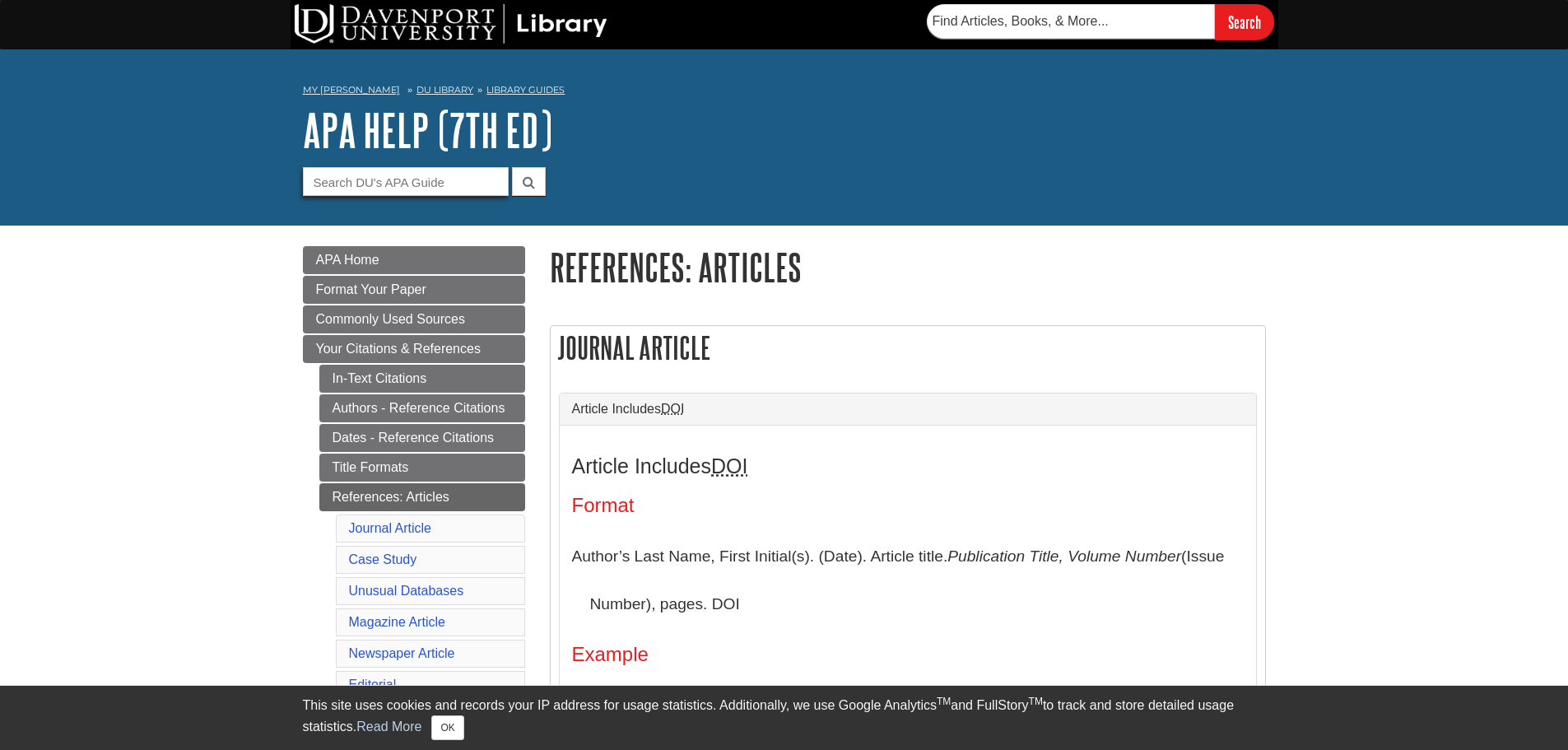
drag, startPoint x: 437, startPoint y: 175, endPoint x: 423, endPoint y: 178, distance: 14.3
click at [437, 175] on input "Guide Search Terms" at bounding box center [405, 181] width 205 height 28
type input "statista"
click at [512, 167] on button "submit" at bounding box center [529, 181] width 34 height 28
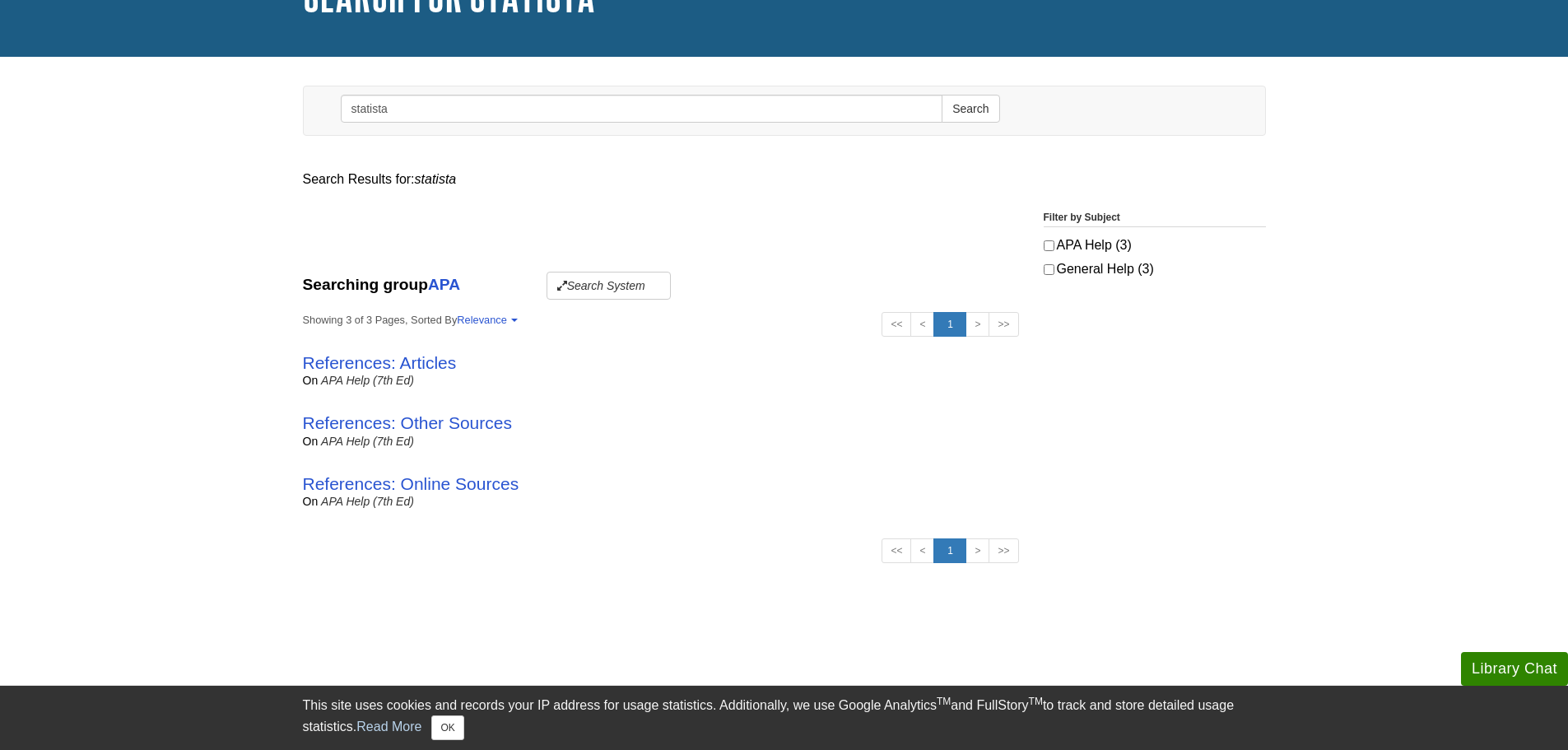
scroll to position [165, 0]
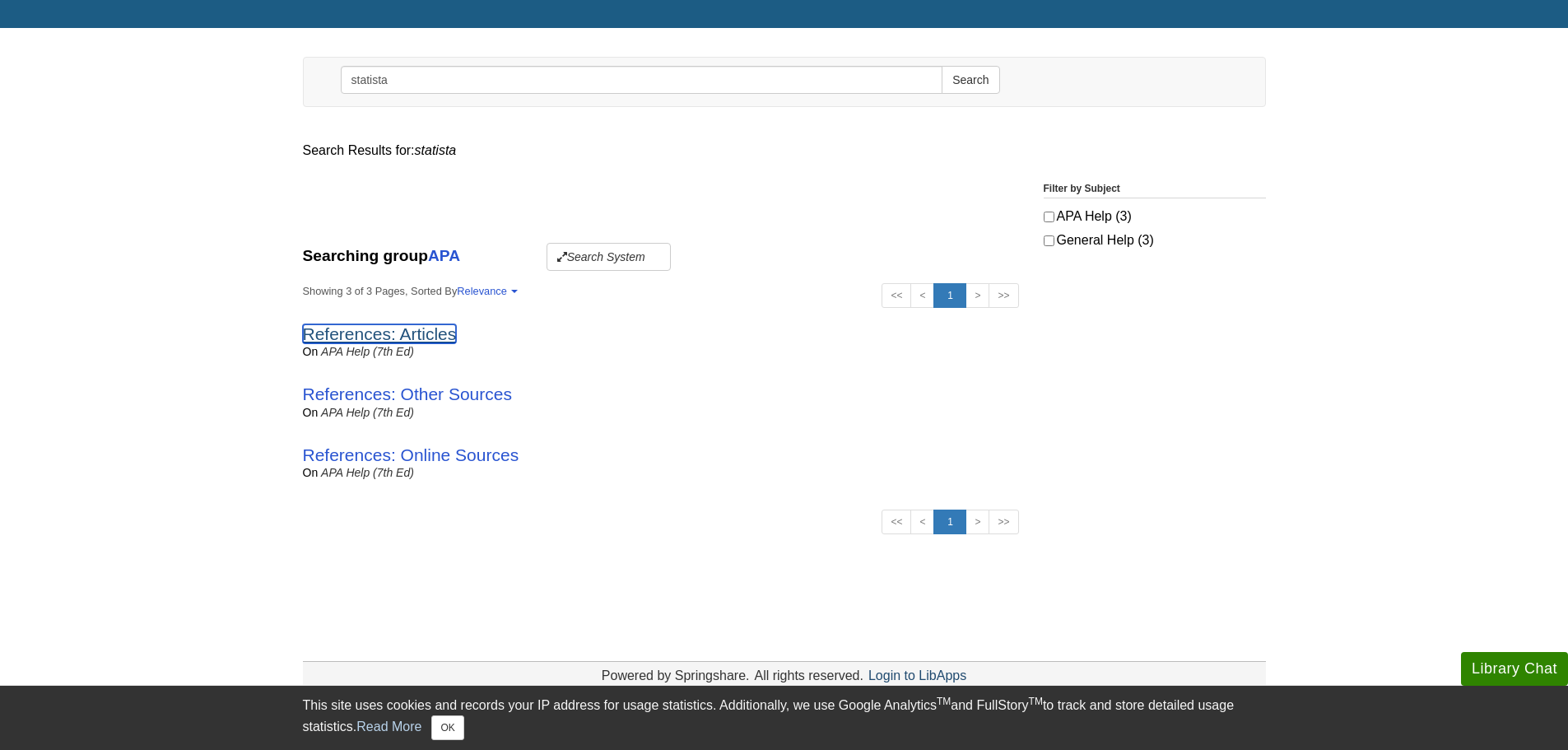
click at [402, 338] on link "References: Articles" at bounding box center [380, 333] width 154 height 19
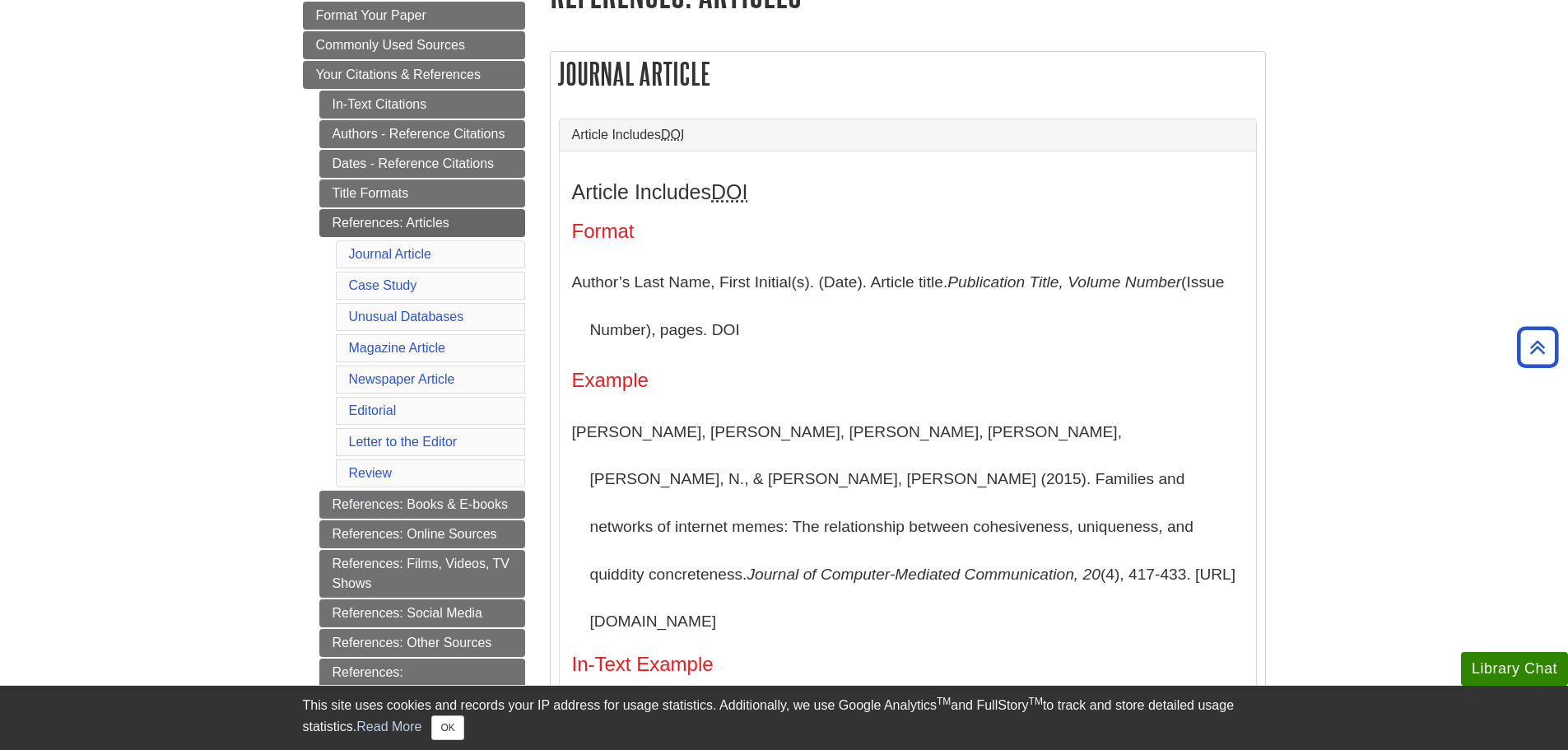
scroll to position [247, 0]
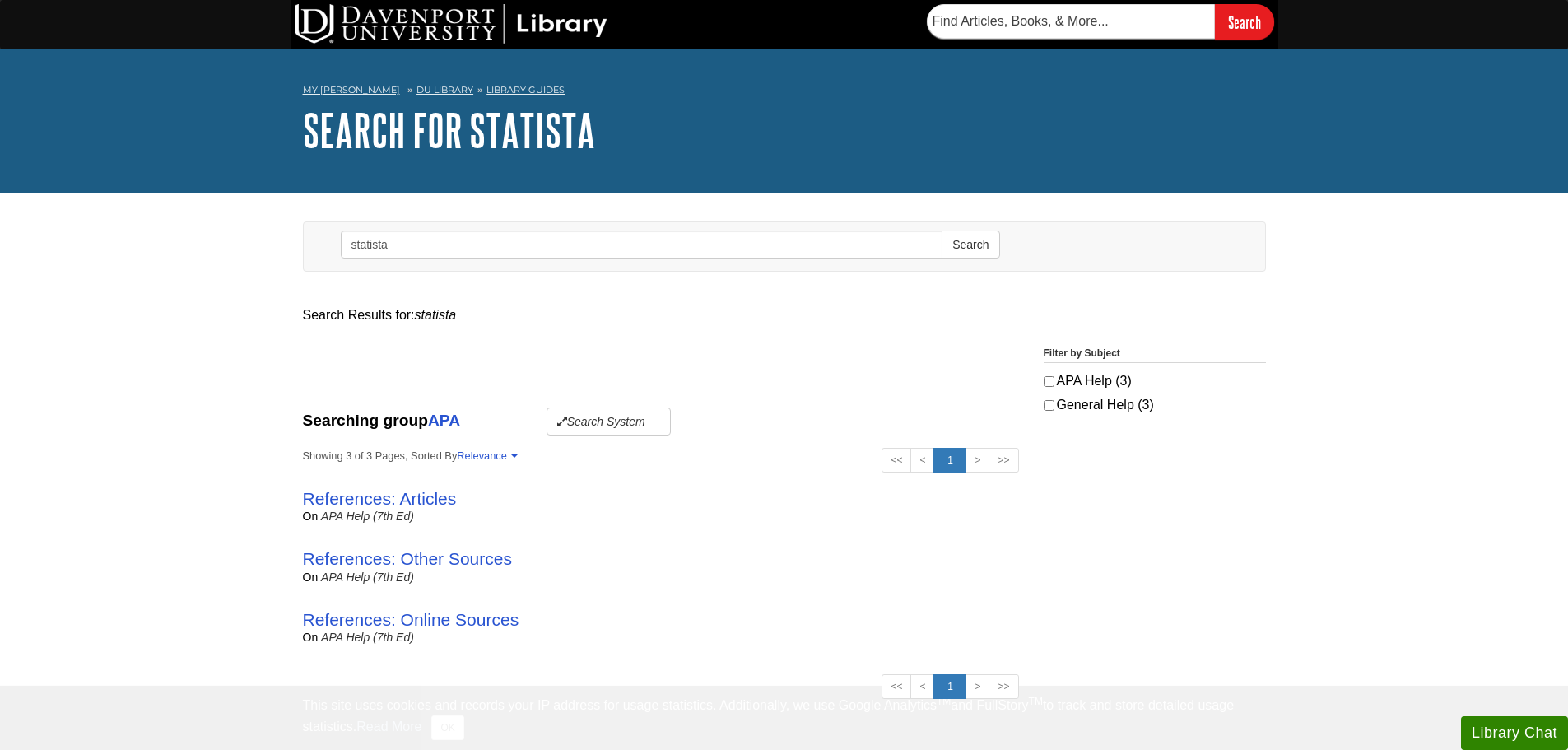
scroll to position [165, 0]
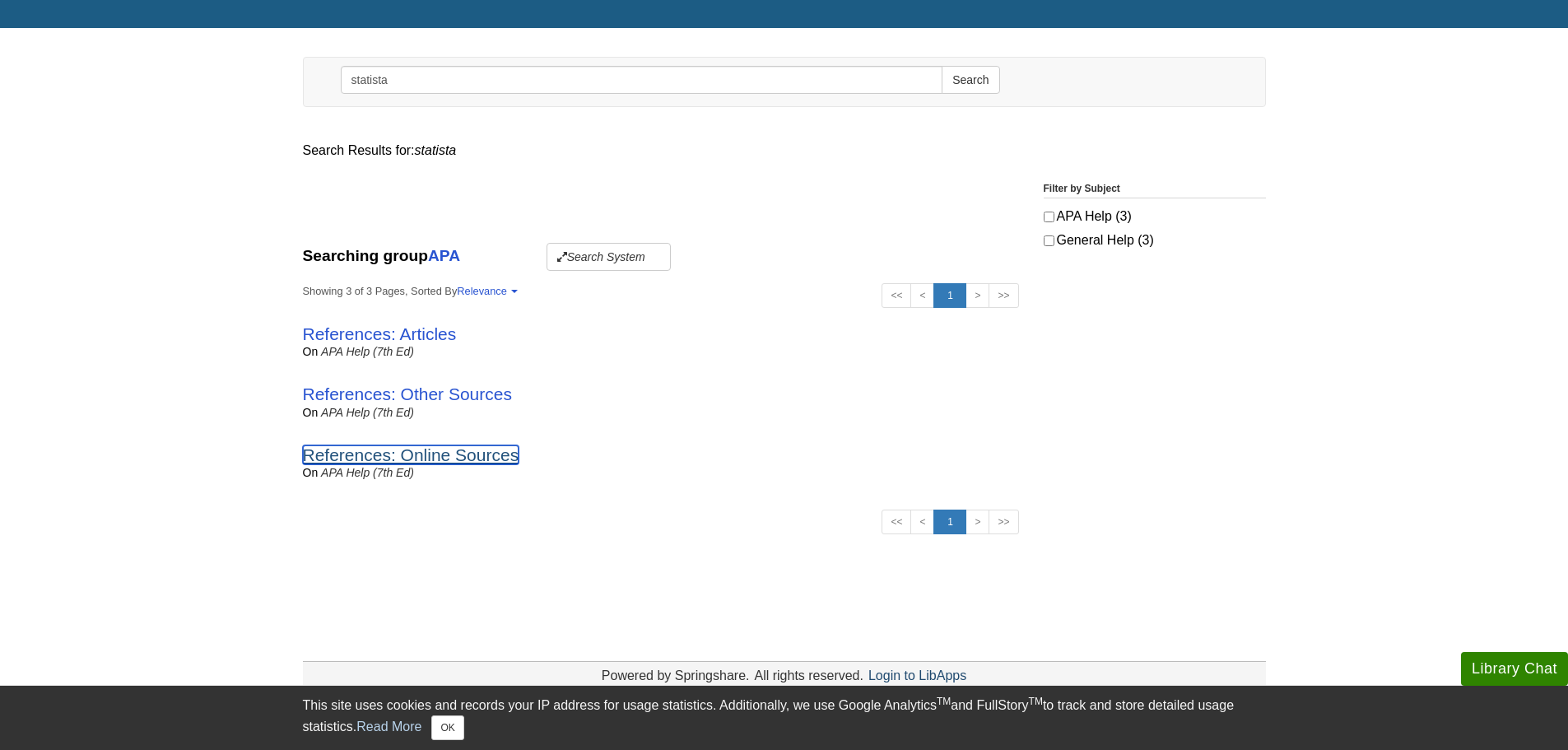
click at [458, 456] on link "References: Online Sources" at bounding box center [411, 455] width 217 height 19
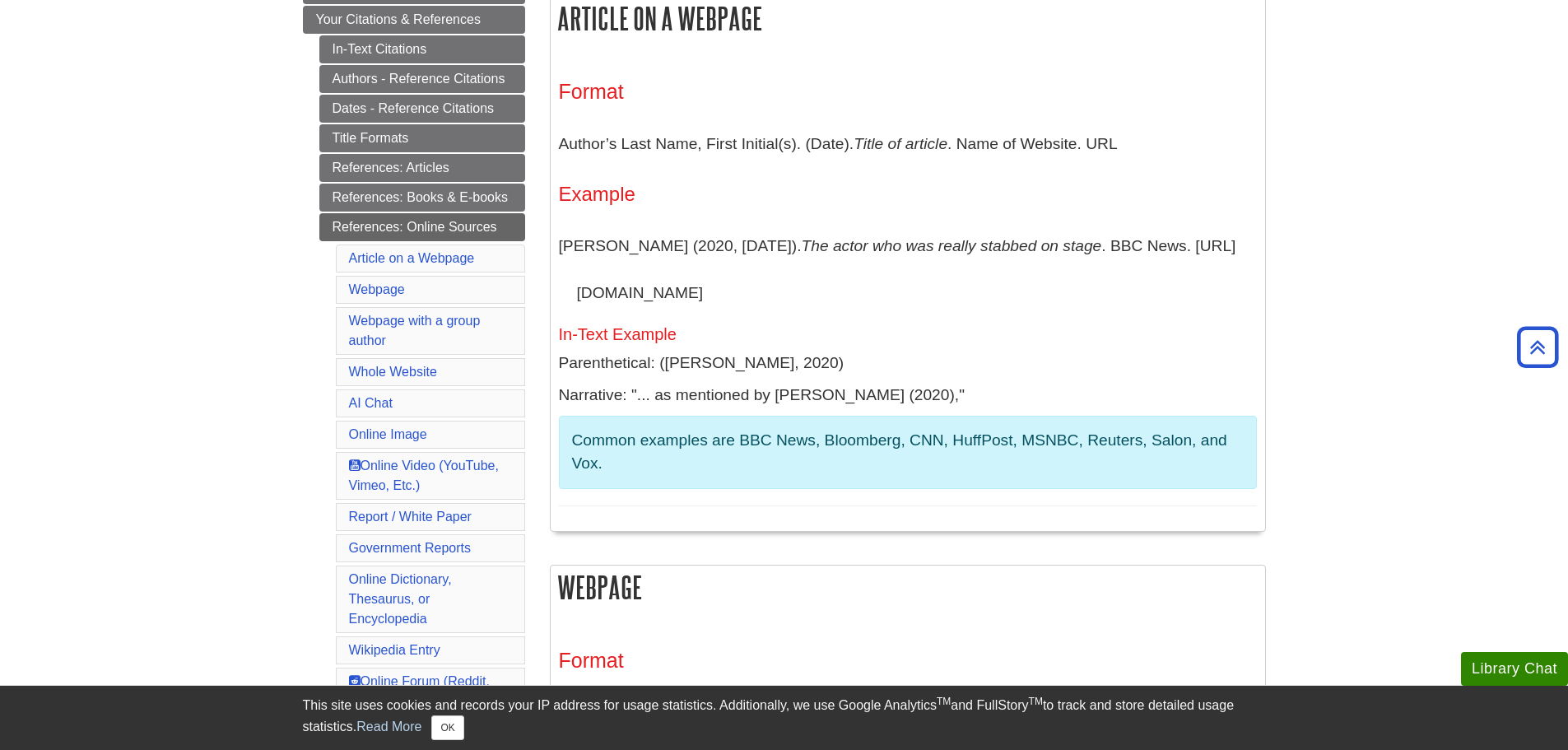
scroll to position [165, 0]
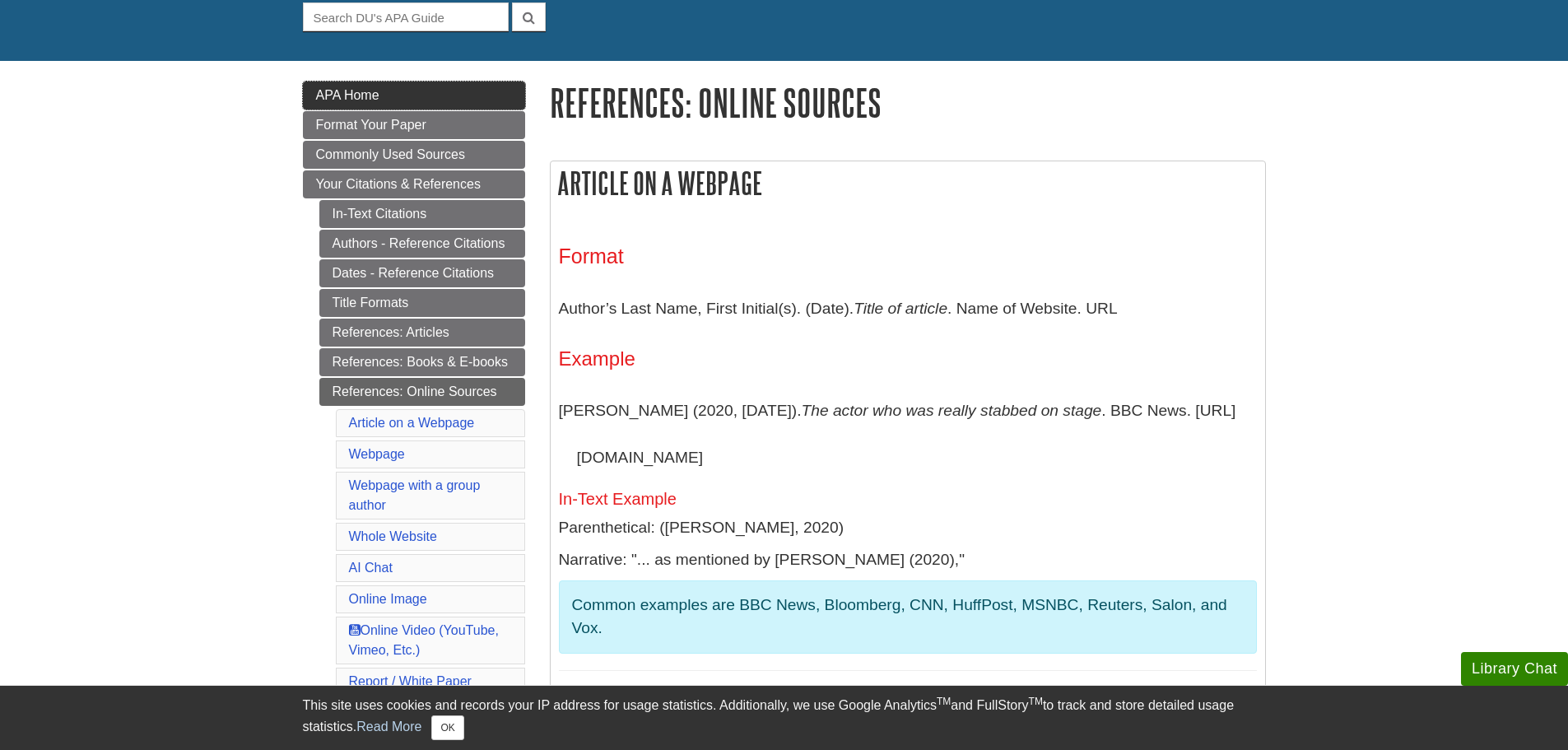
click at [493, 85] on link "APA Home" at bounding box center [414, 96] width 223 height 28
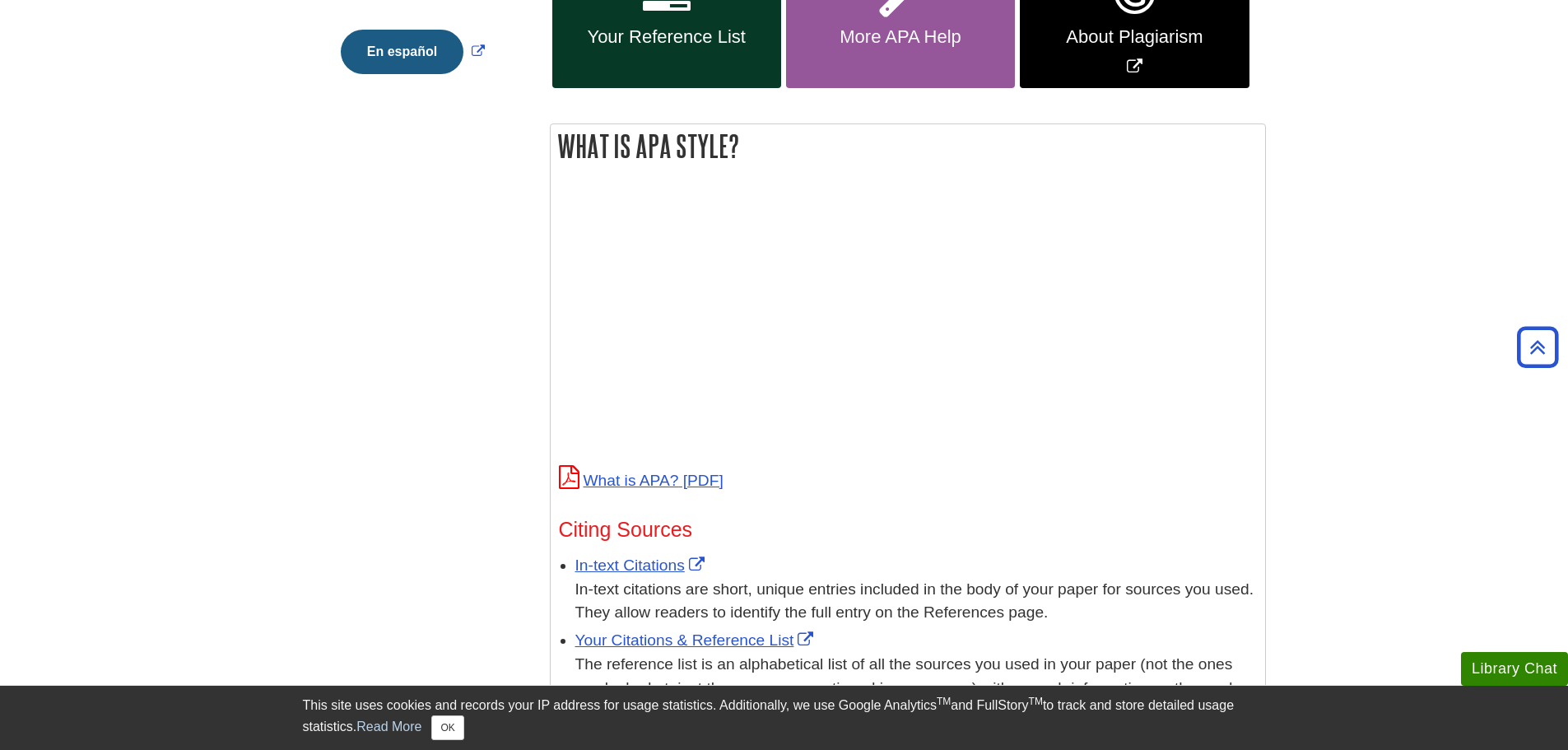
scroll to position [259, 0]
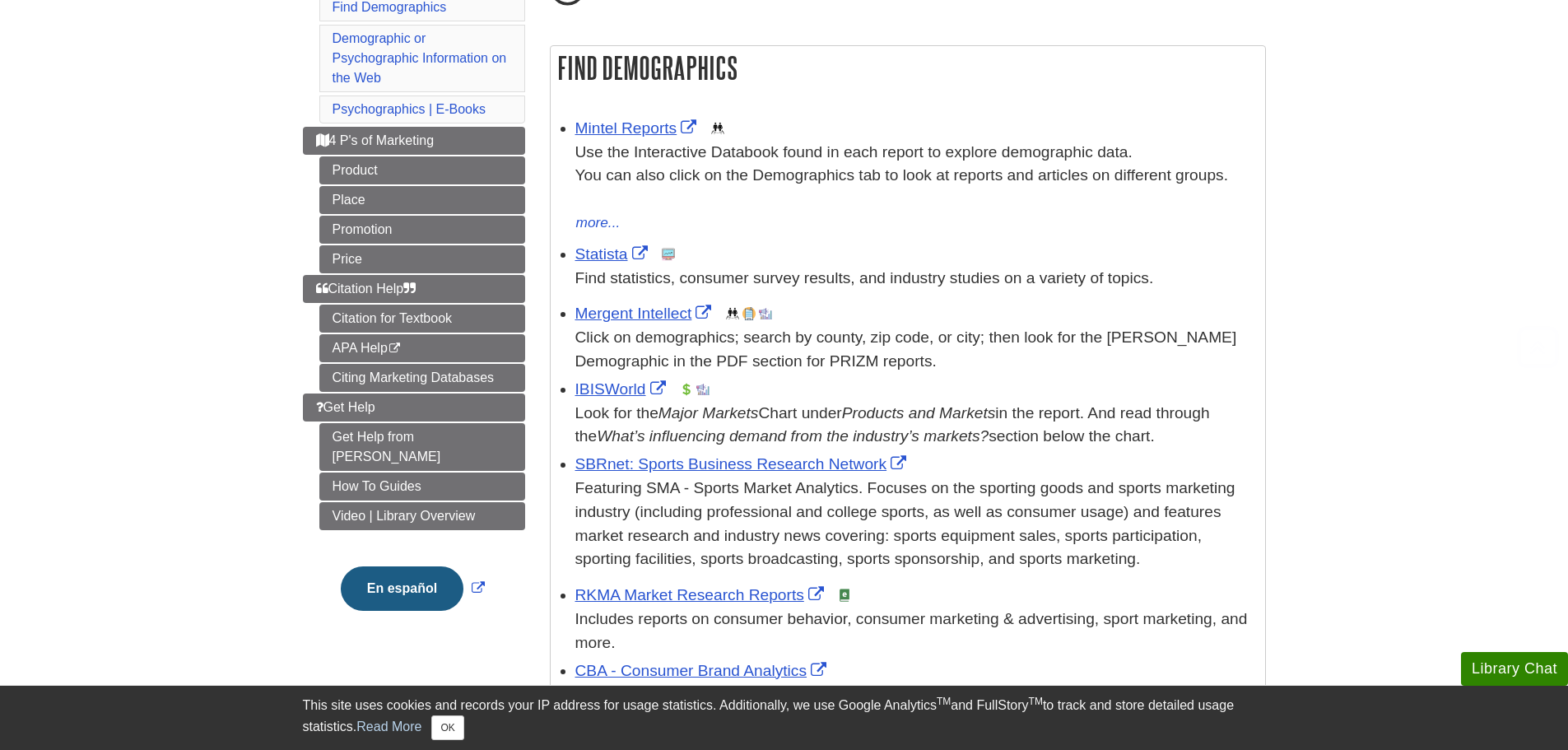
scroll to position [247, 0]
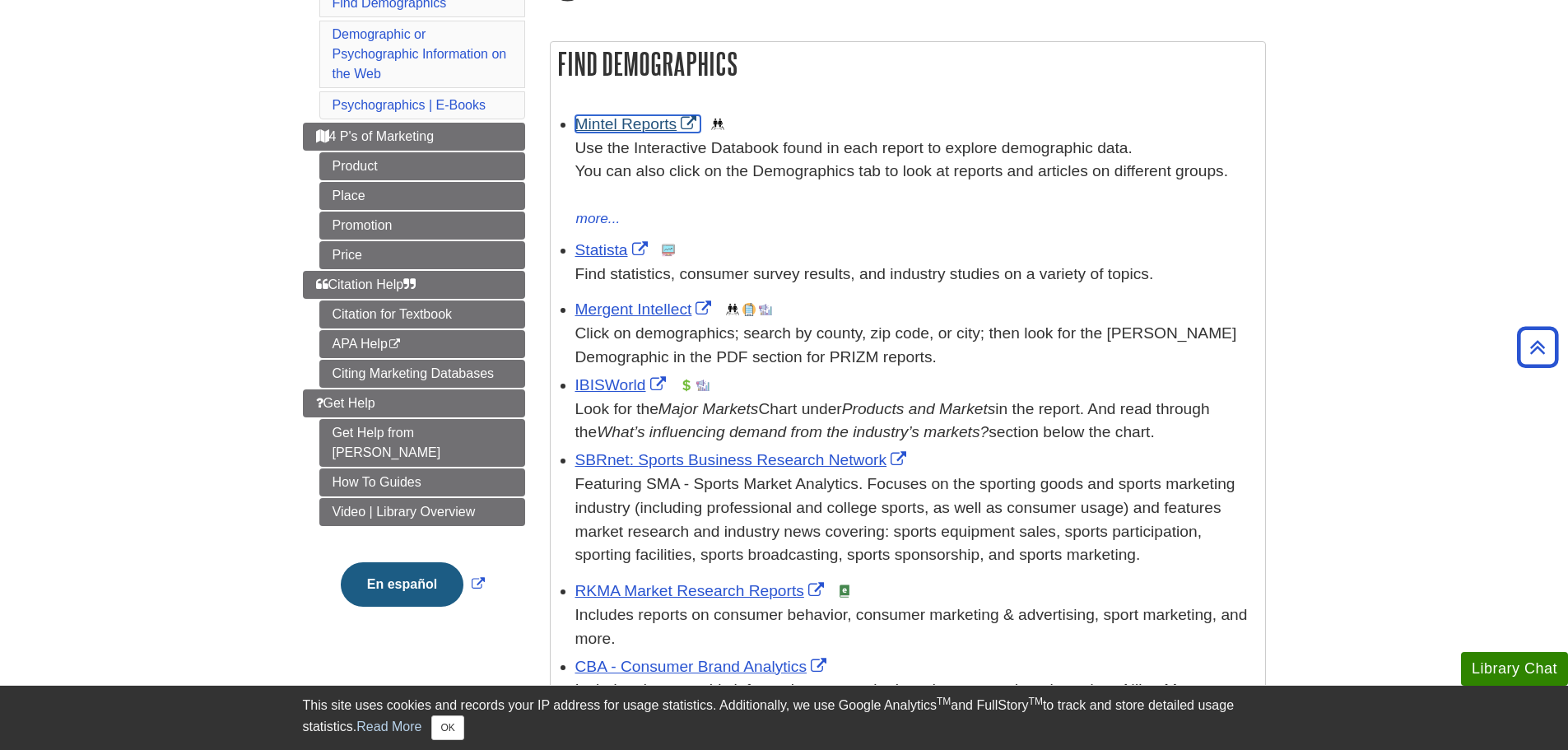
click at [648, 116] on link "Mintel Reports" at bounding box center [638, 124] width 126 height 17
click at [605, 242] on link "Statista" at bounding box center [614, 250] width 77 height 17
click at [620, 374] on div "IBISWorld This link opens in a new window Look for the Major Markets Chart unde…" at bounding box center [917, 409] width 682 height 71
click at [628, 400] on div "Look for the Major Markets Chart under Products and Markets in the report. And …" at bounding box center [917, 421] width 682 height 47
click at [627, 385] on link "IBISWorld" at bounding box center [623, 384] width 95 height 17
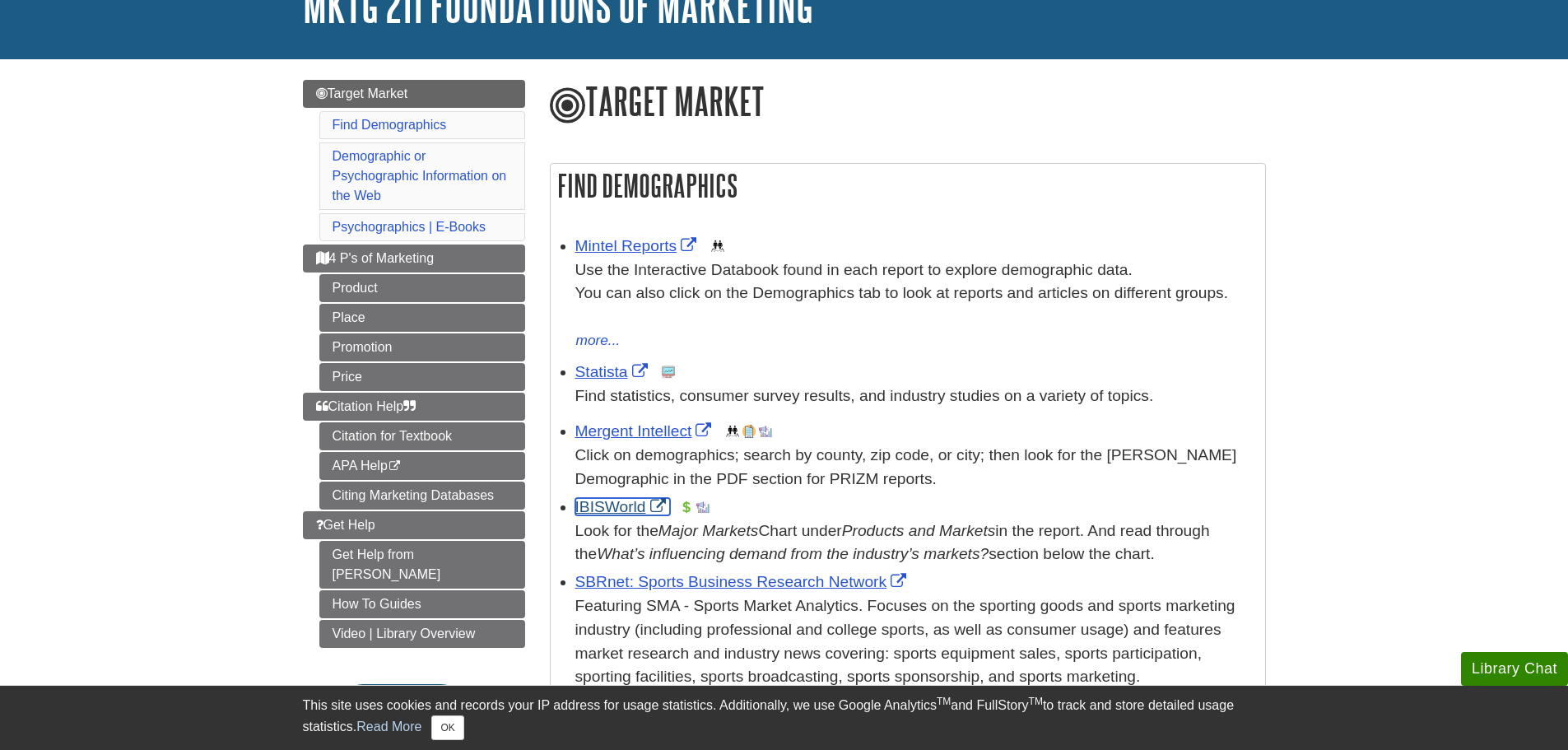
scroll to position [165, 0]
